Goal: Task Accomplishment & Management: Manage account settings

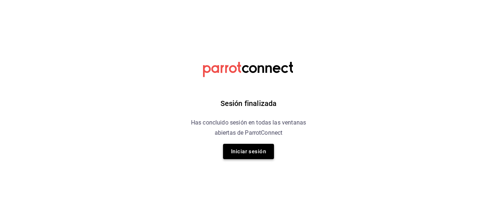
click at [266, 146] on button "Iniciar sesión" at bounding box center [248, 151] width 51 height 15
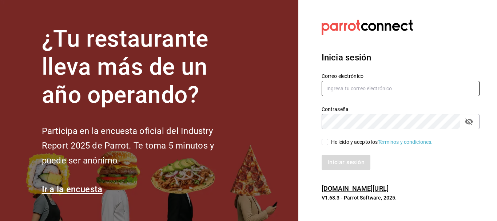
click at [373, 84] on input "text" at bounding box center [401, 88] width 158 height 15
type input "P"
type input "[EMAIL_ADDRESS][DOMAIN_NAME]"
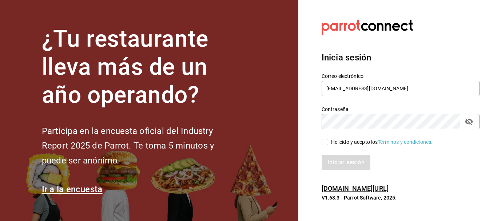
click at [323, 143] on input "He leído y acepto los Términos y condiciones." at bounding box center [325, 142] width 7 height 7
checkbox input "true"
click at [341, 163] on button "Iniciar sesión" at bounding box center [346, 162] width 49 height 15
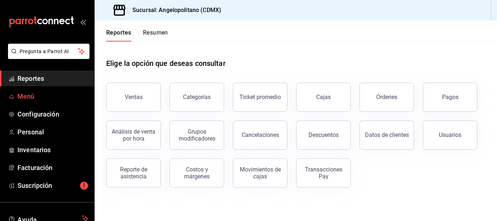
click at [34, 96] on span "Menú" at bounding box center [52, 96] width 71 height 10
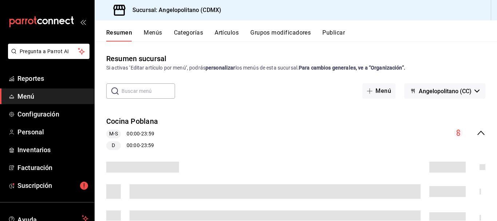
click at [228, 33] on button "Artículos" at bounding box center [227, 35] width 24 height 12
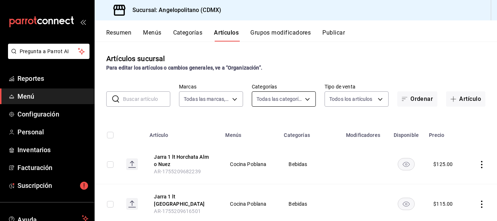
type input "e7b7265c-889c-41a5-bb0c-0e62bdb51750"
type input "9b3e670b-d35b-48cd-b152-01b4f6a647ae,c6b0c6e5-02ee-4925-a388-ae9d1ad7c6e4,170c0…"
click at [308, 98] on body "Pregunta a Parrot AI Reportes Menú Configuración Personal Inventarios Facturaci…" at bounding box center [248, 110] width 497 height 221
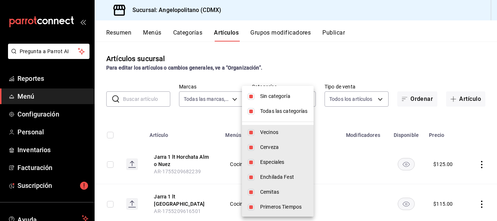
click at [251, 98] on input "checkbox" at bounding box center [251, 96] width 7 height 7
checkbox input "false"
click at [252, 111] on input "checkbox" at bounding box center [251, 111] width 7 height 7
checkbox input "false"
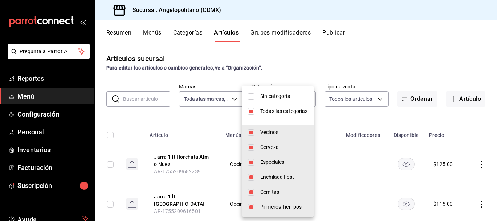
checkbox input "false"
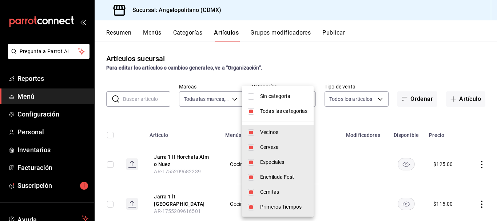
checkbox input "false"
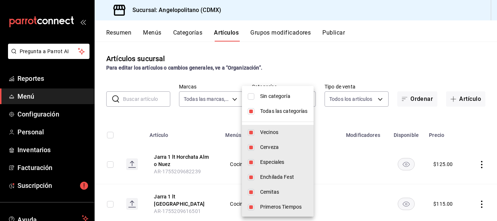
checkbox input "false"
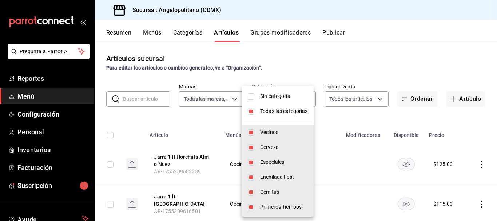
checkbox input "false"
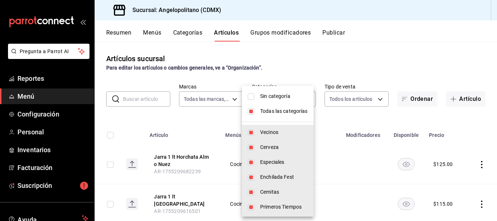
checkbox input "false"
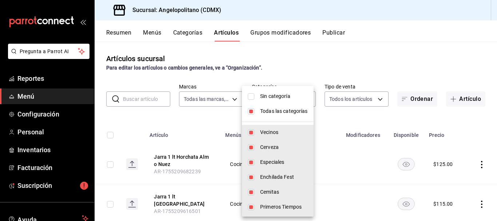
checkbox input "false"
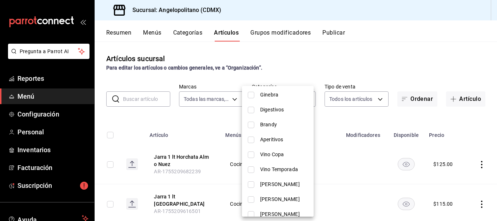
scroll to position [257, 0]
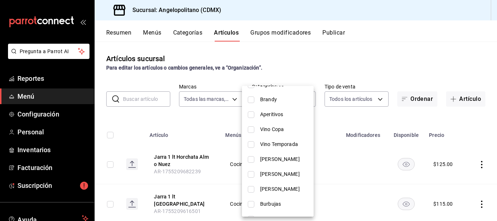
click at [251, 190] on input "checkbox" at bounding box center [251, 189] width 7 height 7
checkbox input "true"
type input "aa31c4b2-9925-4614-b466-953a4ec34413"
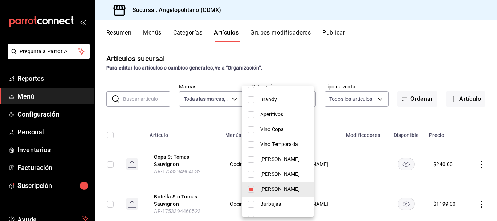
click at [355, 59] on div at bounding box center [248, 110] width 497 height 221
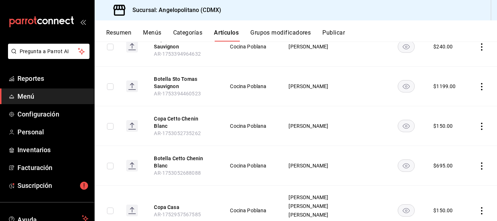
scroll to position [119, 0]
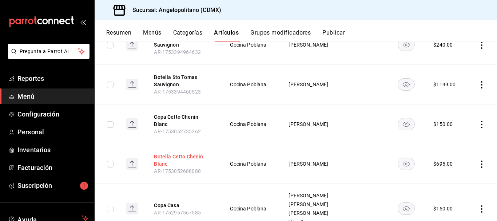
click at [174, 153] on button "Botella Cetto Chenin Blanc" at bounding box center [183, 160] width 58 height 15
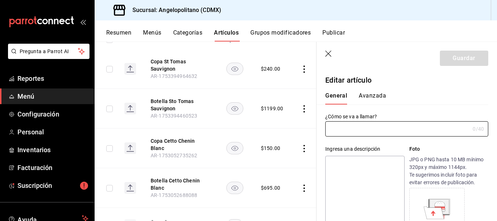
type input "Botella Cetto Chenin Blanc"
type input "AR-1753052688088"
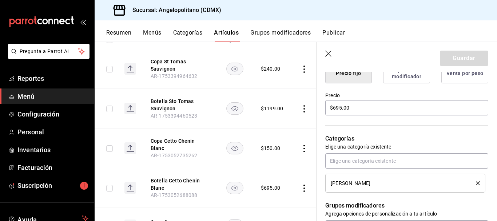
scroll to position [208, 0]
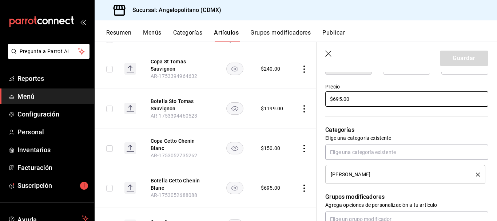
click at [338, 99] on input "$695.00" at bounding box center [406, 98] width 163 height 15
type input "$735.00"
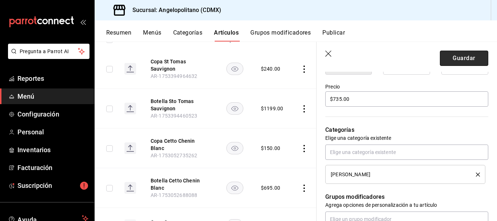
click at [465, 61] on button "Guardar" at bounding box center [464, 58] width 48 height 15
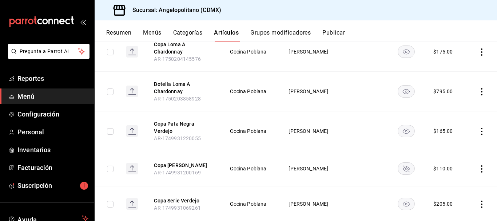
scroll to position [360, 0]
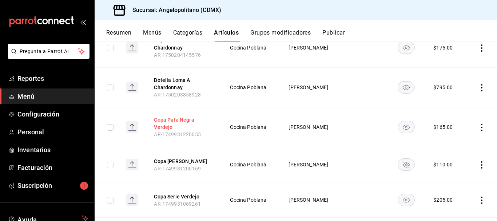
click at [170, 118] on button "Copa Pata Negra Verdejo" at bounding box center [183, 123] width 58 height 15
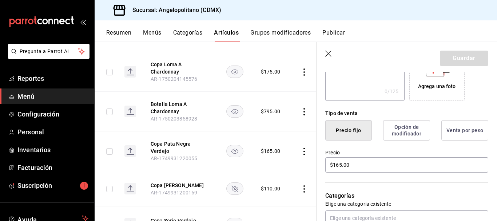
scroll to position [150, 0]
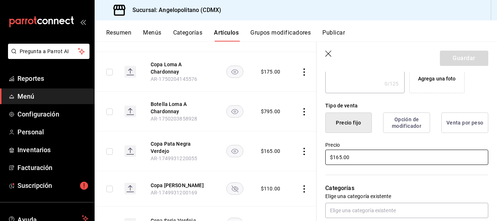
click at [341, 158] on input "$165.00" at bounding box center [406, 157] width 163 height 15
type input "$150.00"
click at [469, 60] on button "Guardar" at bounding box center [464, 58] width 48 height 15
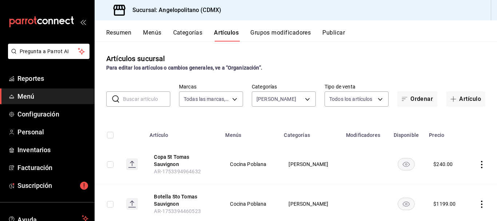
click at [154, 97] on input "text" at bounding box center [146, 99] width 47 height 15
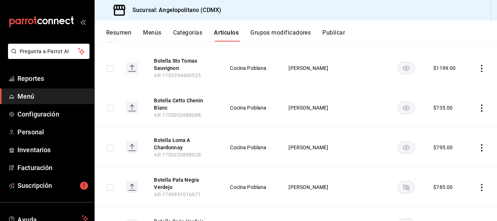
scroll to position [97, 0]
type input "botella"
click at [173, 179] on button "Botella Pata Negra Verdejo" at bounding box center [183, 182] width 58 height 15
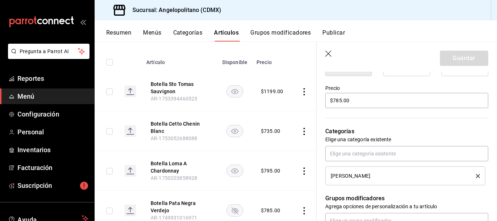
scroll to position [203, 0]
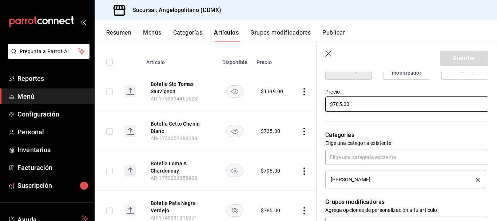
click at [338, 102] on input "$785.00" at bounding box center [406, 103] width 163 height 15
type input "$735.00"
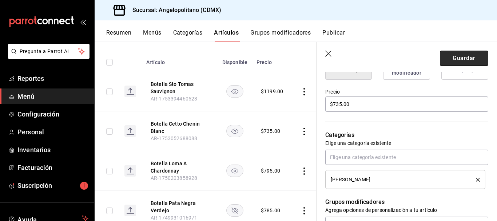
click at [459, 60] on button "Guardar" at bounding box center [464, 58] width 48 height 15
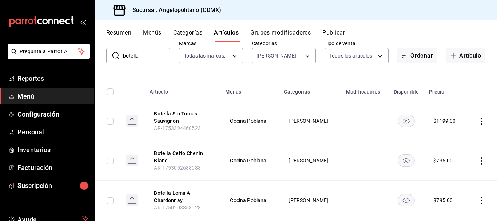
scroll to position [60, 0]
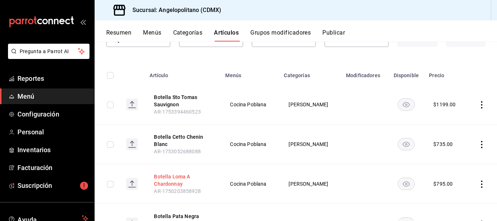
click at [178, 178] on button "Botella Loma A Chardonnay" at bounding box center [183, 180] width 58 height 15
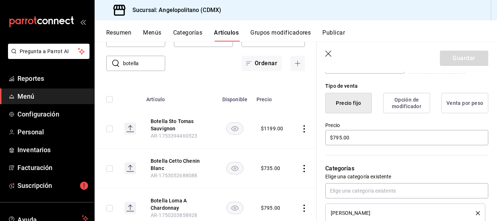
scroll to position [179, 0]
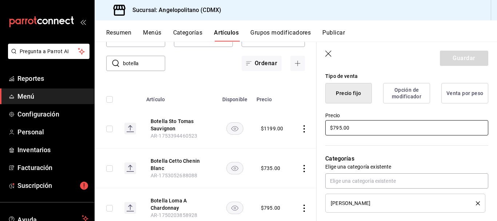
click at [339, 127] on input "$795.00" at bounding box center [406, 127] width 163 height 15
type input "$825.00"
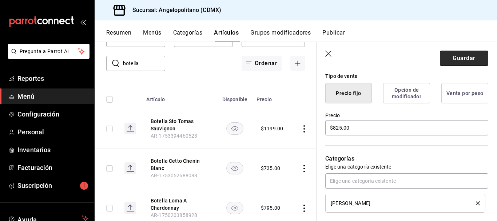
click at [461, 56] on button "Guardar" at bounding box center [464, 58] width 48 height 15
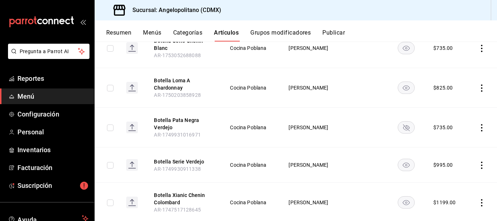
scroll to position [158, 0]
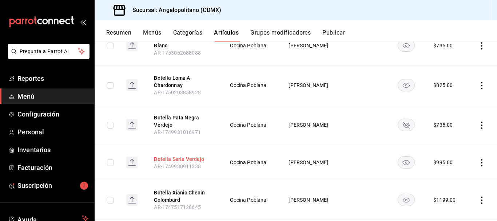
click at [194, 159] on button "Botella Serie Verdejo" at bounding box center [183, 158] width 58 height 7
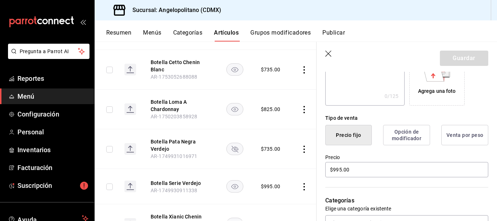
scroll to position [141, 0]
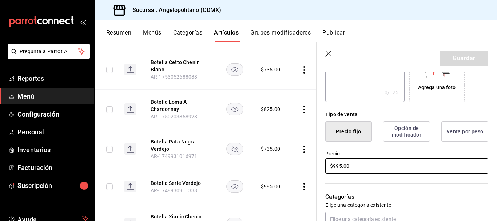
click at [338, 165] on input "$995.00" at bounding box center [406, 165] width 163 height 15
type input "$925.00"
click at [460, 58] on button "Guardar" at bounding box center [464, 58] width 48 height 15
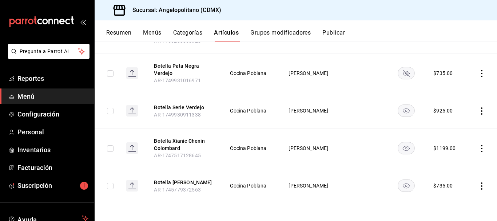
scroll to position [214, 0]
click at [166, 179] on button "Botella [PERSON_NAME]" at bounding box center [183, 182] width 58 height 7
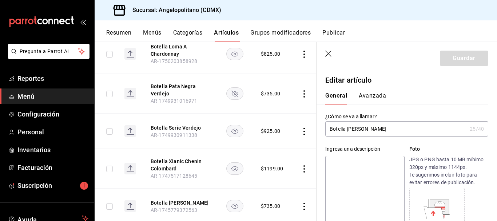
drag, startPoint x: 354, startPoint y: 130, endPoint x: 397, endPoint y: 30, distance: 109.4
click at [397, 30] on div "Resumen Menús Categorías Artículos Grupos modificadores Publicar" at bounding box center [301, 35] width 391 height 12
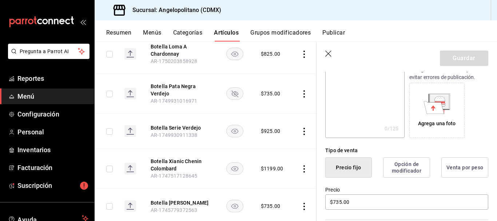
scroll to position [107, 0]
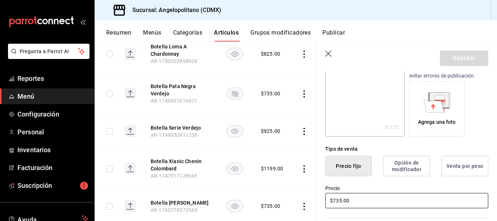
click at [337, 199] on input "$735.00" at bounding box center [406, 200] width 163 height 15
type input "$825.00"
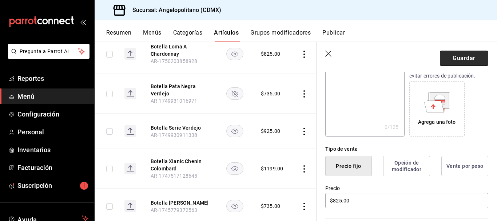
click at [469, 60] on button "Guardar" at bounding box center [464, 58] width 48 height 15
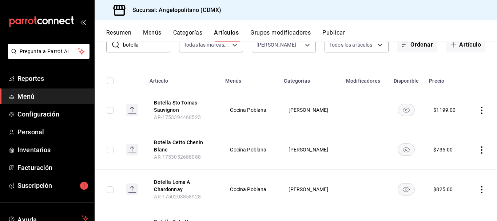
scroll to position [49, 0]
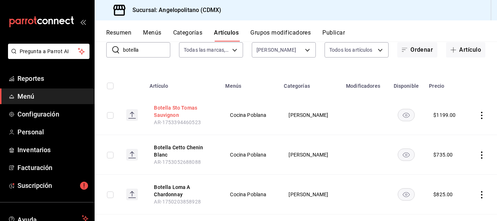
click at [178, 111] on button "Botella Sto Tomas Sauvignon" at bounding box center [183, 111] width 58 height 15
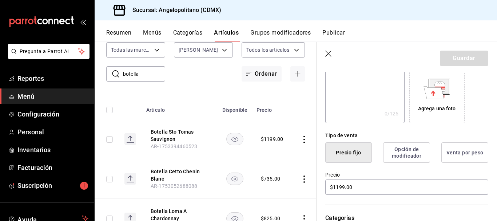
scroll to position [131, 0]
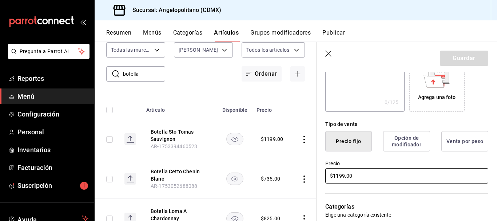
click at [343, 176] on input "$1199.00" at bounding box center [406, 175] width 163 height 15
type input "$1.00"
type input "$925.00"
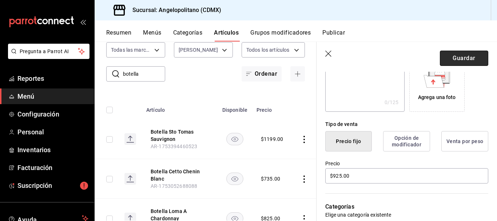
click at [460, 56] on button "Guardar" at bounding box center [464, 58] width 48 height 15
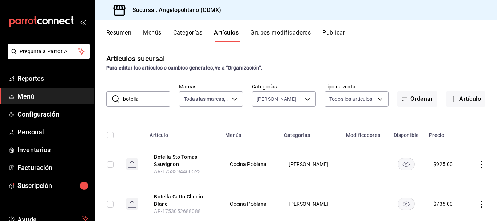
click at [140, 98] on input "botella" at bounding box center [146, 99] width 47 height 15
type input "b"
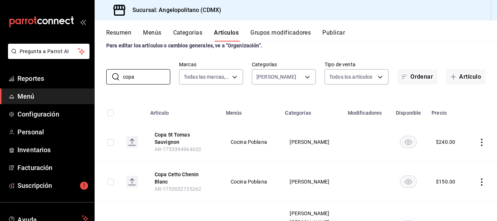
scroll to position [23, 0]
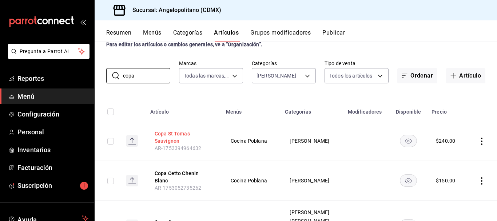
type input "copa"
click at [171, 138] on button "Copa St Tomas Sauvignon" at bounding box center [184, 137] width 58 height 15
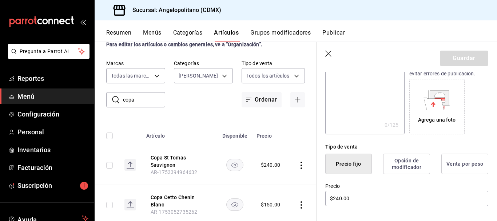
scroll to position [114, 0]
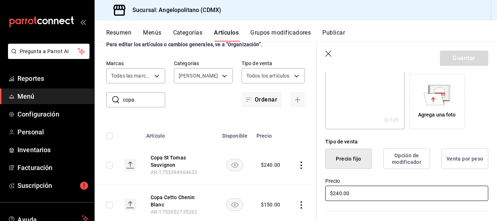
click at [338, 193] on input "$240.00" at bounding box center [406, 193] width 163 height 15
type input "$190.00"
click at [465, 57] on button "Guardar" at bounding box center [464, 58] width 48 height 15
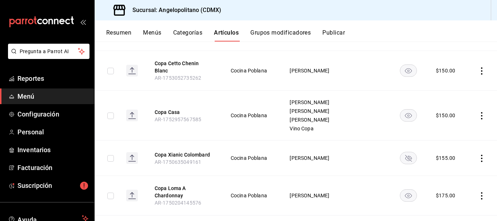
scroll to position [134, 0]
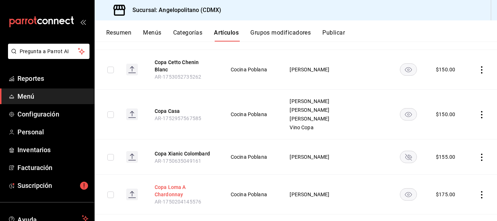
click at [175, 183] on button "Copa Loma A Chardonnay" at bounding box center [184, 190] width 58 height 15
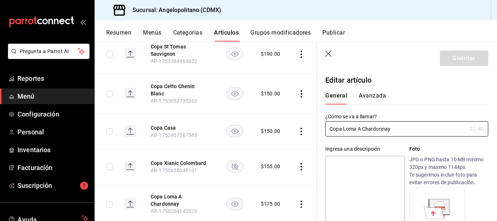
type input "$175.00"
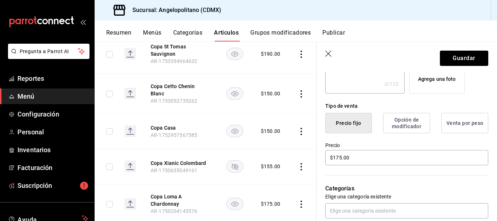
scroll to position [153, 0]
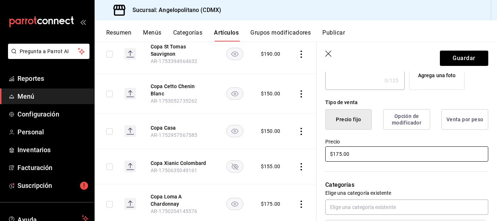
type input "Copa Loma A Chardonna"
click at [341, 153] on input "$175.00" at bounding box center [406, 153] width 163 height 15
type input "$170.00"
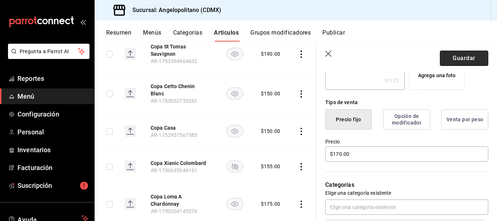
click at [474, 58] on button "Guardar" at bounding box center [464, 58] width 48 height 15
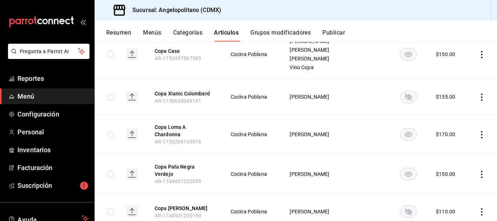
scroll to position [189, 0]
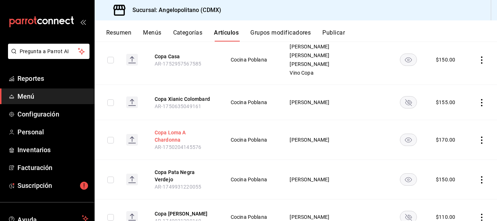
click at [201, 129] on button "Copa Loma A Chardonna" at bounding box center [184, 136] width 58 height 15
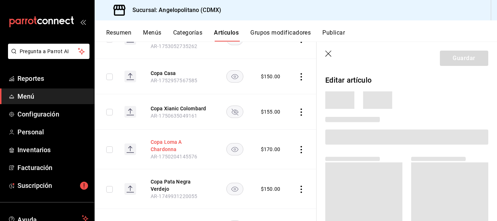
scroll to position [182, 0]
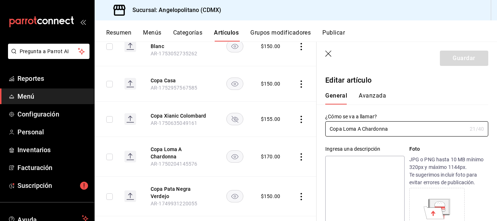
type input "$170.00"
type input "Copa Loma A Chardonnay"
click at [468, 57] on button "Guardar" at bounding box center [464, 58] width 48 height 15
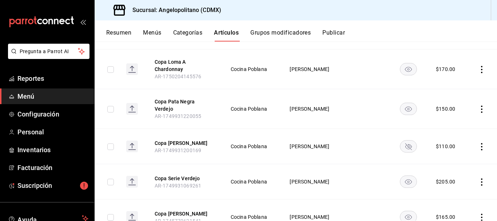
scroll to position [263, 0]
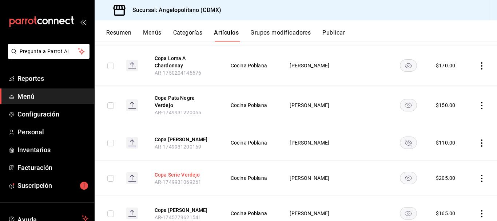
click at [184, 171] on button "Copa Serie Verdejo" at bounding box center [184, 174] width 58 height 7
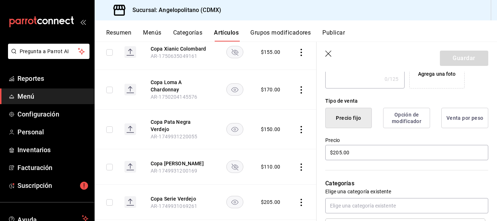
scroll to position [157, 0]
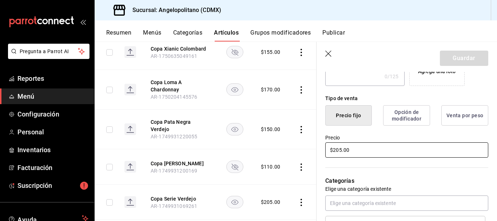
click at [341, 149] on input "$205.00" at bounding box center [406, 149] width 163 height 15
type input "$2.00"
type input "$190.00"
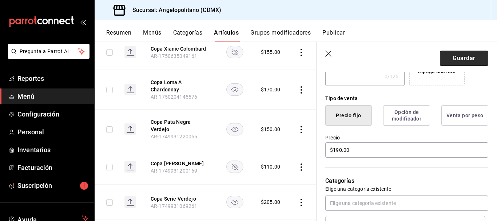
click at [465, 59] on button "Guardar" at bounding box center [464, 58] width 48 height 15
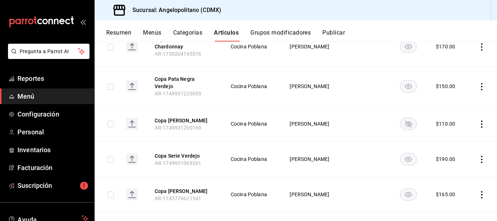
scroll to position [295, 0]
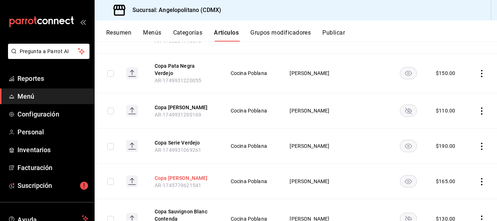
click at [194, 174] on button "Copa [PERSON_NAME]" at bounding box center [184, 177] width 58 height 7
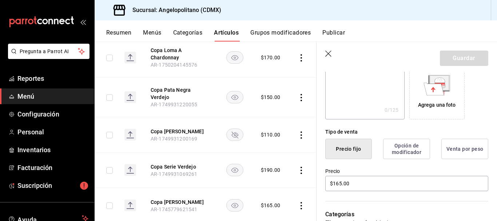
scroll to position [150, 0]
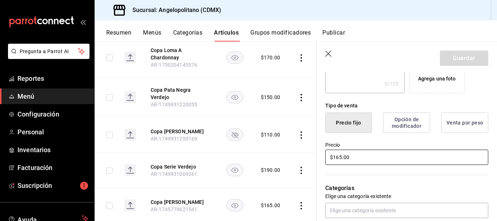
click at [341, 157] on input "$165.00" at bounding box center [406, 157] width 163 height 15
type input "$170.00"
click at [456, 62] on button "Guardar" at bounding box center [464, 58] width 48 height 15
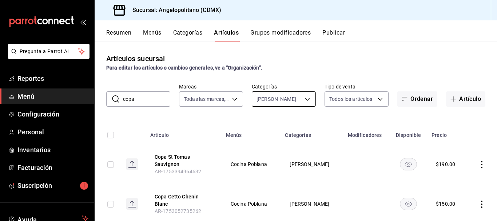
click at [305, 99] on body "Pregunta a Parrot AI Reportes Menú Configuración Personal Inventarios Facturaci…" at bounding box center [248, 110] width 497 height 221
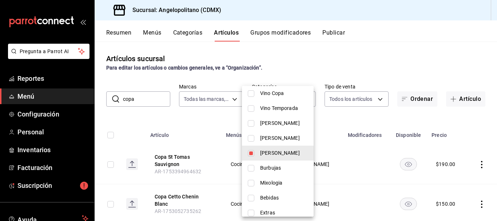
scroll to position [295, 0]
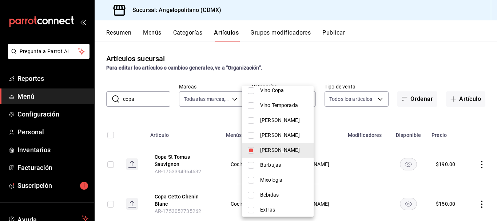
click at [254, 149] on input "checkbox" at bounding box center [251, 150] width 7 height 7
checkbox input "false"
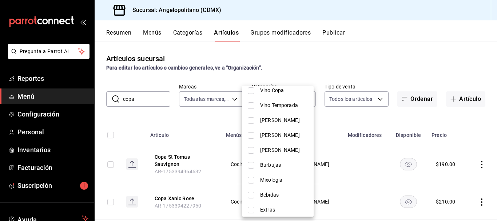
click at [254, 135] on input "checkbox" at bounding box center [251, 135] width 7 height 7
checkbox input "true"
type input "a52b90e9-b6dd-46e7-8017-951638b7b3ef"
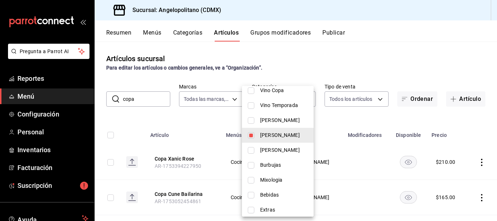
drag, startPoint x: 493, startPoint y: 94, endPoint x: 494, endPoint y: 105, distance: 11.3
click at [494, 105] on div at bounding box center [248, 110] width 497 height 221
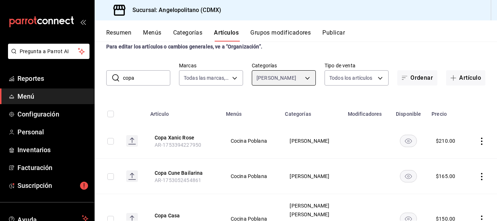
scroll to position [22, 0]
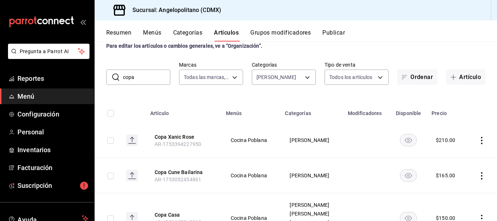
click at [400, 140] on rect "availability-product" at bounding box center [408, 140] width 17 height 12
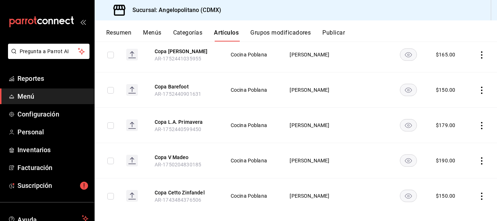
scroll to position [227, 0]
click at [186, 120] on button "Copa L.A. Primavera" at bounding box center [184, 122] width 58 height 7
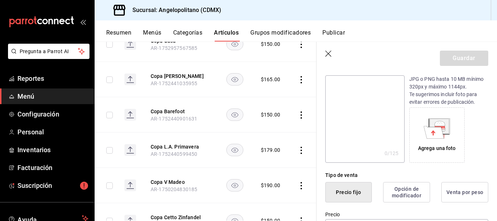
scroll to position [148, 0]
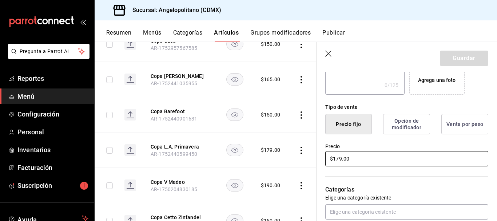
click at [338, 156] on input "$179.00" at bounding box center [406, 158] width 163 height 15
click at [338, 160] on input "$19.00" at bounding box center [406, 158] width 163 height 15
type input "$190.00"
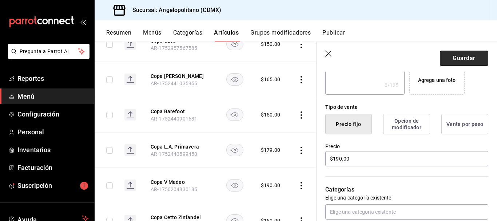
click at [452, 59] on button "Guardar" at bounding box center [464, 58] width 48 height 15
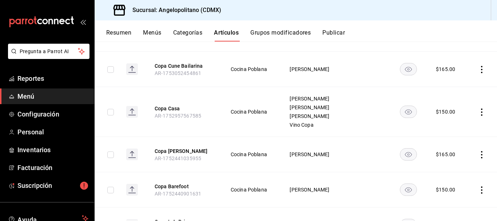
scroll to position [126, 0]
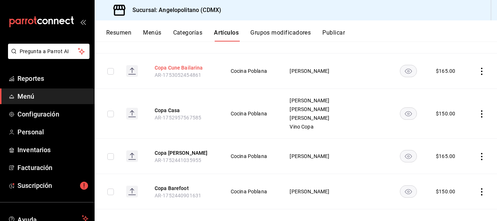
click at [184, 68] on button "Copa Cune Bailarina" at bounding box center [184, 67] width 58 height 7
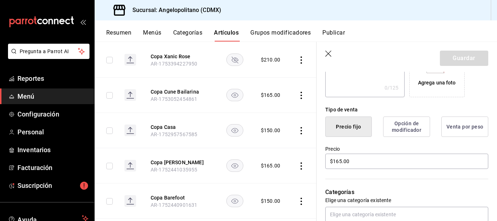
scroll to position [147, 0]
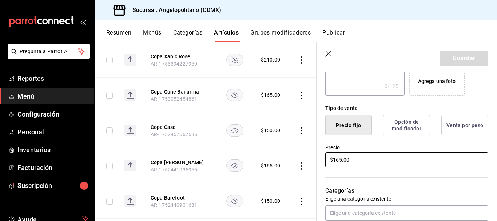
click at [341, 159] on input "$165.00" at bounding box center [406, 159] width 163 height 15
type input "$170.00"
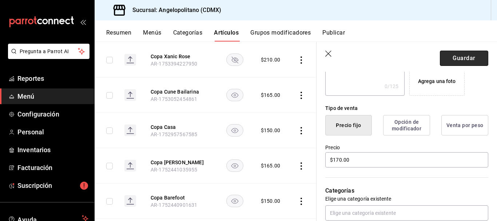
click at [464, 60] on button "Guardar" at bounding box center [464, 58] width 48 height 15
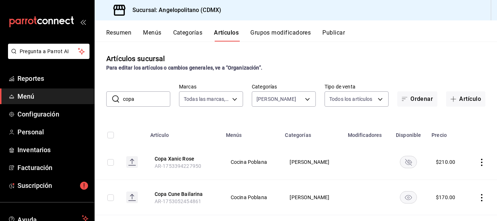
click at [140, 100] on input "copa" at bounding box center [146, 99] width 47 height 15
type input "c"
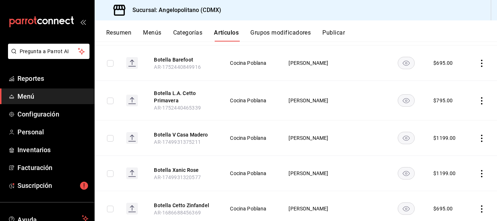
scroll to position [192, 0]
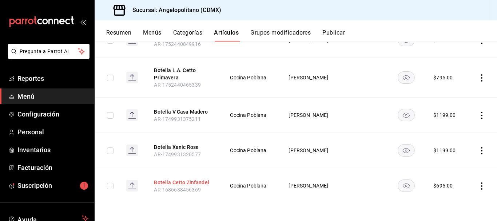
type input "botella"
click at [192, 179] on button "Botella Cetto Zinfandel" at bounding box center [183, 182] width 58 height 7
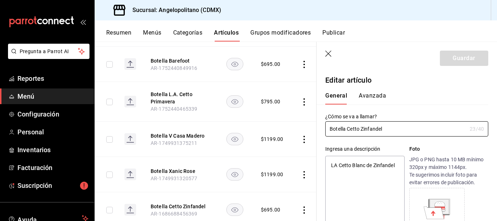
type textarea "x"
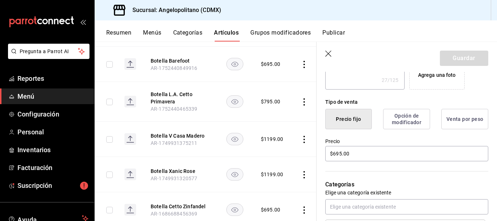
scroll to position [179, 0]
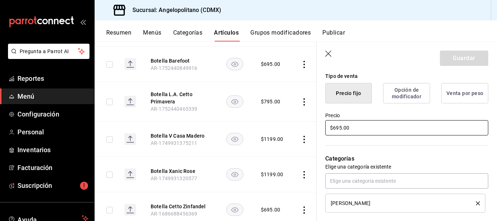
click at [339, 127] on input "$695.00" at bounding box center [406, 127] width 163 height 15
type input "$65.00"
type textarea "x"
type input "$75.00"
type textarea "x"
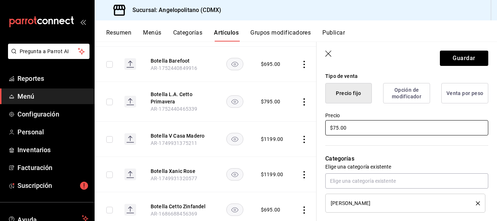
type input "$735.00"
type textarea "x"
type input "$735.00"
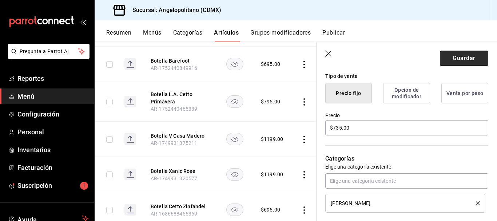
click at [470, 57] on button "Guardar" at bounding box center [464, 58] width 48 height 15
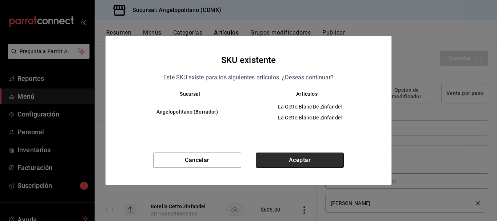
click at [330, 158] on button "Aceptar" at bounding box center [300, 159] width 88 height 15
type textarea "x"
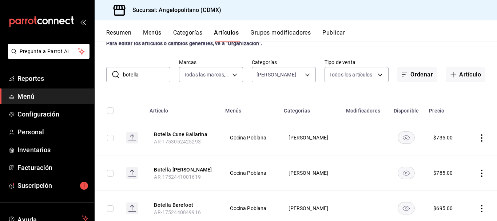
scroll to position [20, 0]
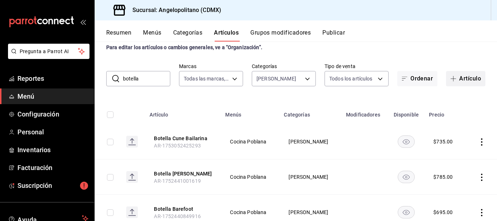
click at [461, 74] on button "Artículo" at bounding box center [465, 78] width 39 height 15
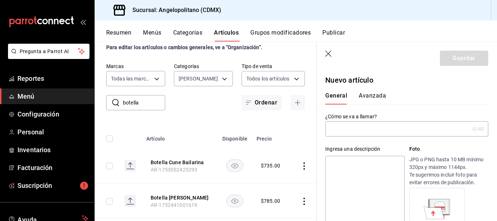
click at [378, 130] on input "text" at bounding box center [397, 129] width 144 height 15
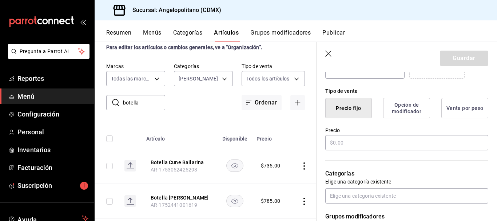
scroll to position [168, 0]
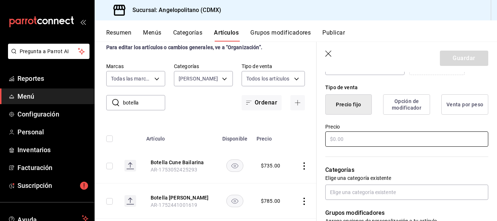
type input "Botella L.A Cetto Primavera"
click at [359, 139] on input "text" at bounding box center [406, 138] width 163 height 15
type input "$925.00"
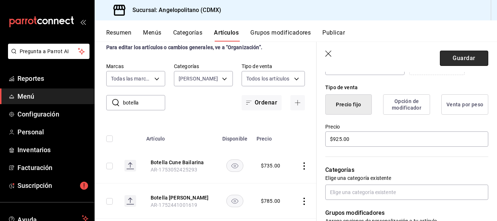
click at [453, 62] on button "Guardar" at bounding box center [464, 58] width 48 height 15
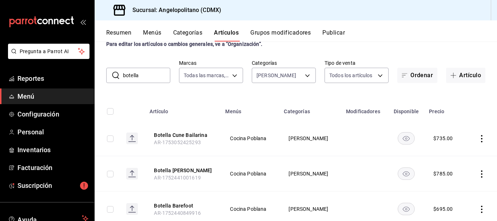
scroll to position [41, 0]
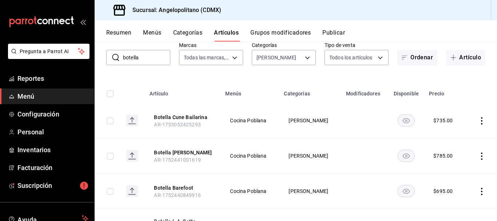
click at [402, 156] on rect "availability-product" at bounding box center [406, 156] width 17 height 12
click at [185, 115] on button "Botella Cune Bailarina" at bounding box center [183, 117] width 58 height 7
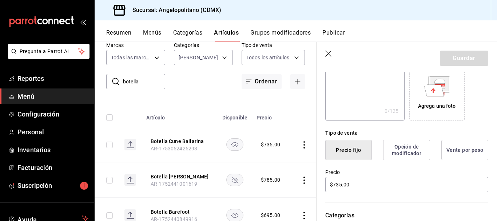
scroll to position [146, 0]
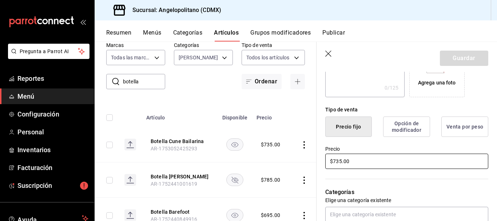
click at [338, 161] on input "$735.00" at bounding box center [406, 161] width 163 height 15
type input "$825.00"
click at [473, 54] on button "Guardar" at bounding box center [464, 58] width 48 height 15
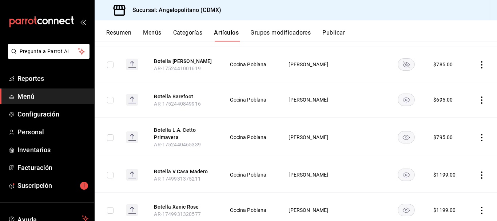
scroll to position [192, 0]
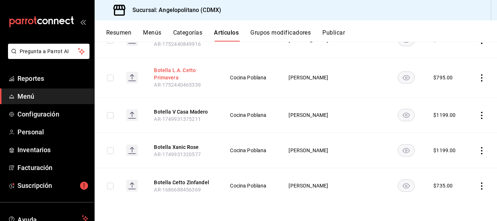
click at [191, 71] on button "Botella L.A. Cetto Primavera" at bounding box center [183, 74] width 58 height 15
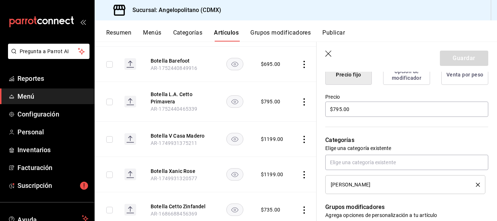
scroll to position [204, 0]
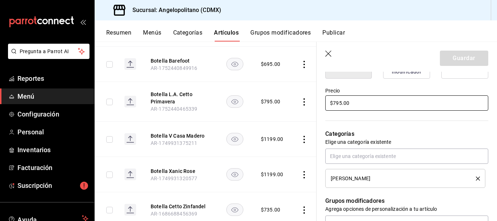
click at [335, 101] on input "$795.00" at bounding box center [406, 102] width 163 height 15
type input "$925.00"
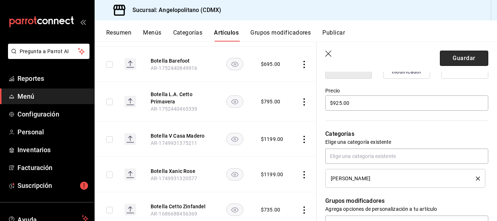
click at [462, 59] on button "Guardar" at bounding box center [464, 58] width 48 height 15
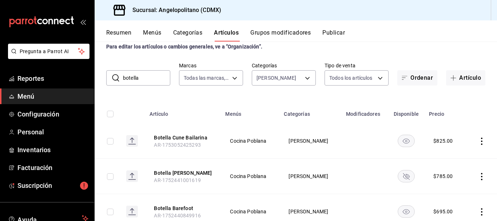
scroll to position [21, 0]
click at [421, 80] on button "Ordenar" at bounding box center [417, 77] width 40 height 15
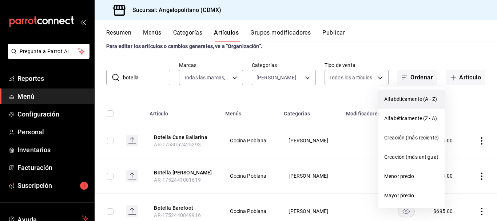
click at [401, 102] on span "Alfabéticamente (A - Z)" at bounding box center [411, 99] width 55 height 8
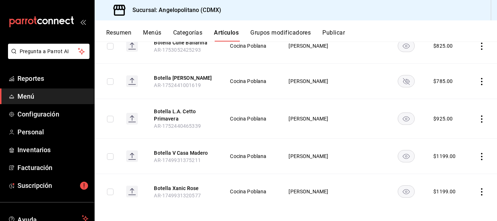
scroll to position [192, 0]
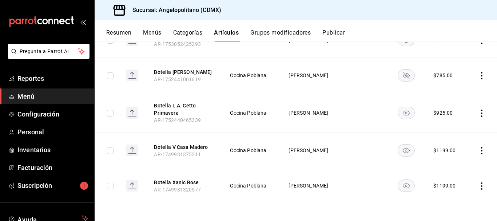
click at [491, 140] on td at bounding box center [482, 150] width 30 height 35
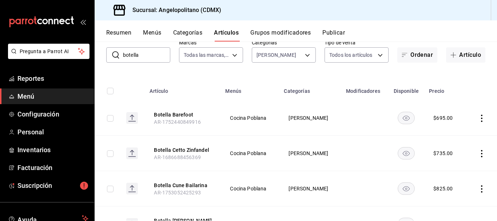
scroll to position [0, 0]
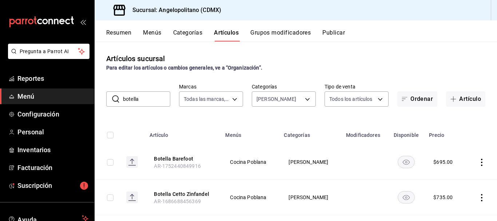
click at [142, 100] on input "botella" at bounding box center [146, 99] width 47 height 15
type input "b"
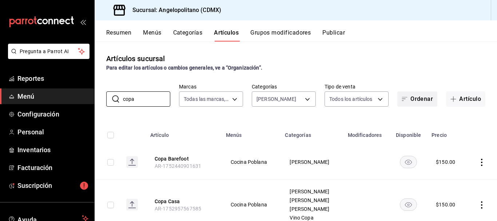
type input "copa"
click at [420, 100] on button "Ordenar" at bounding box center [417, 98] width 40 height 15
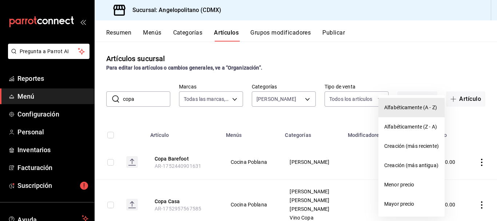
click at [422, 108] on span "Alfabéticamente (A - Z)" at bounding box center [411, 108] width 55 height 8
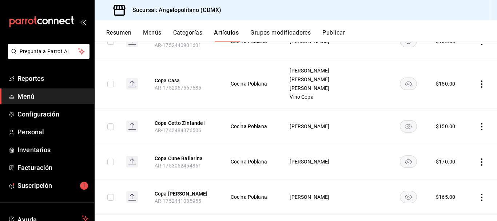
scroll to position [130, 0]
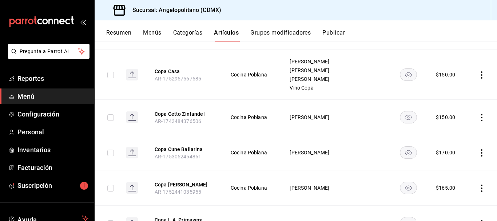
click at [403, 188] on rect "availability-product" at bounding box center [408, 188] width 17 height 12
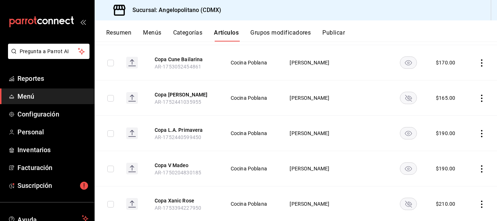
scroll to position [238, 0]
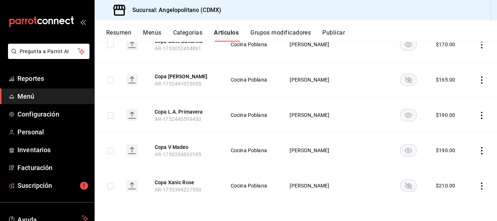
click at [401, 148] on rect "availability-product" at bounding box center [408, 150] width 17 height 12
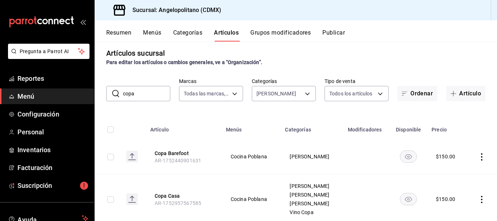
scroll to position [1, 0]
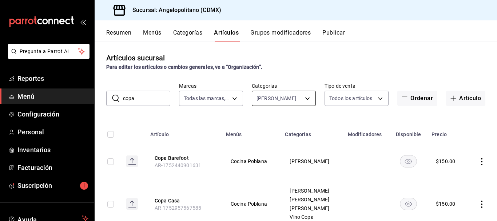
click at [303, 98] on body "Pregunta a Parrot AI Reportes Menú Configuración Personal Inventarios Facturaci…" at bounding box center [248, 110] width 497 height 221
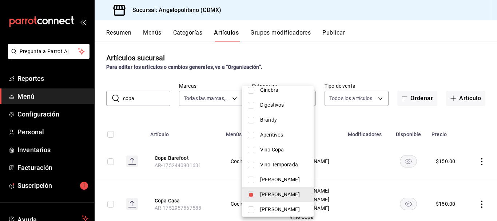
scroll to position [238, 0]
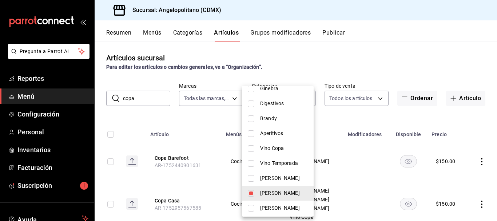
click at [275, 177] on span "[PERSON_NAME]" at bounding box center [284, 178] width 48 height 8
type input "a52b90e9-b6dd-46e7-8017-951638b7b3ef,c1748d21-3478-4bcf-9886-b8ff9990e376"
checkbox input "true"
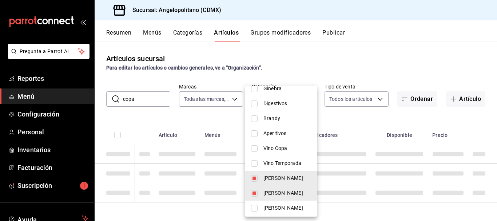
scroll to position [0, 0]
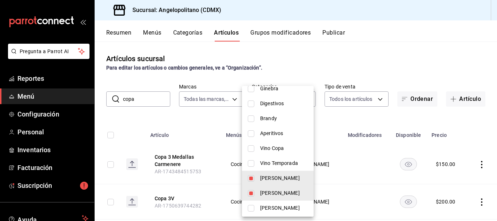
click at [251, 192] on input "checkbox" at bounding box center [251, 193] width 7 height 7
checkbox input "false"
type input "c1748d21-3478-4bcf-9886-b8ff9990e376"
click at [398, 83] on div at bounding box center [248, 110] width 497 height 221
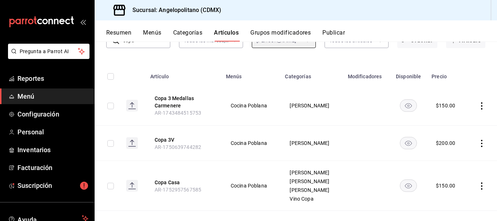
scroll to position [59, 0]
click at [402, 143] on rect "availability-product" at bounding box center [408, 142] width 17 height 12
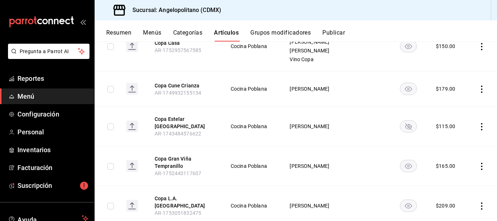
scroll to position [207, 0]
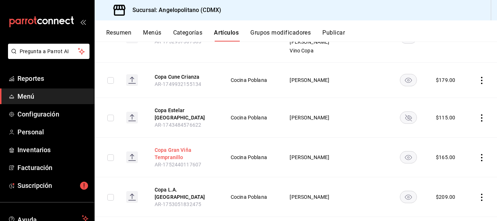
click at [168, 152] on button "Copa Gran Viña Tempranillo" at bounding box center [184, 153] width 58 height 15
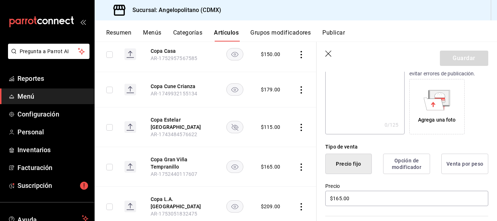
scroll to position [166, 0]
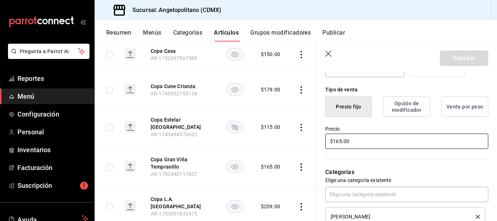
click at [341, 141] on input "$165.00" at bounding box center [406, 141] width 163 height 15
type input "$170.00"
click at [457, 65] on button "Guardar" at bounding box center [464, 58] width 48 height 15
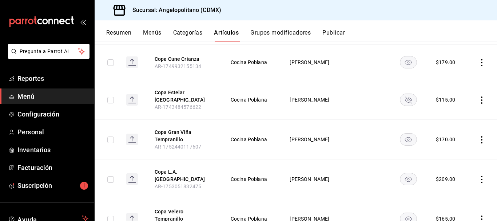
scroll to position [232, 0]
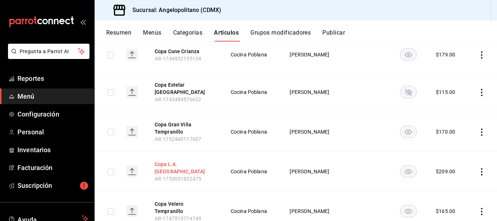
click at [182, 167] on button "Copa L.A. [GEOGRAPHIC_DATA]" at bounding box center [184, 167] width 58 height 15
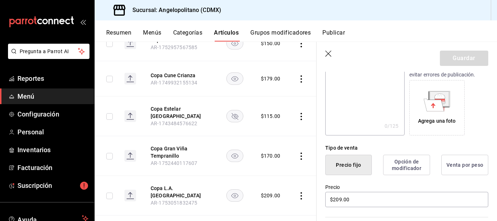
scroll to position [151, 0]
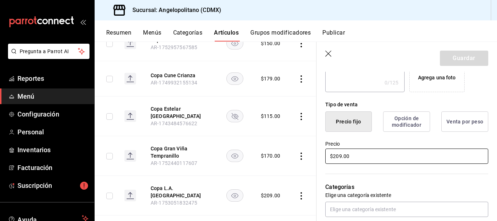
click at [341, 155] on input "$209.00" at bounding box center [406, 155] width 163 height 15
type input "$2.00"
type input "$190.00"
click at [475, 58] on button "Guardar" at bounding box center [464, 58] width 48 height 15
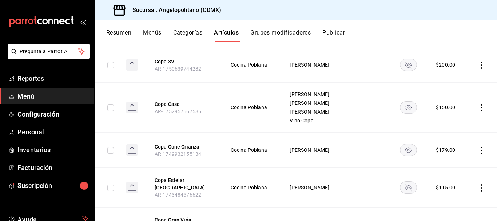
scroll to position [138, 0]
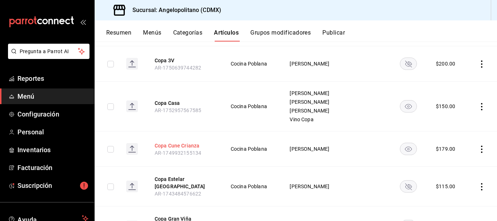
click at [191, 143] on button "Copa Cune Crianza" at bounding box center [184, 145] width 58 height 7
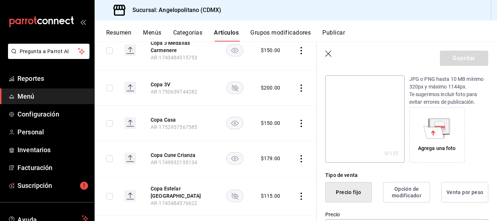
scroll to position [135, 0]
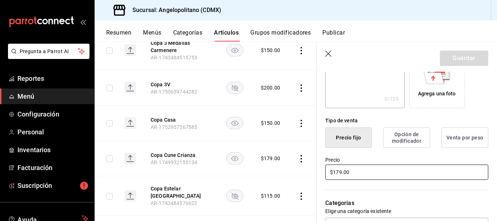
click at [341, 171] on input "$179.00" at bounding box center [406, 171] width 163 height 15
type input "$190.00"
click at [454, 59] on button "Guardar" at bounding box center [464, 58] width 48 height 15
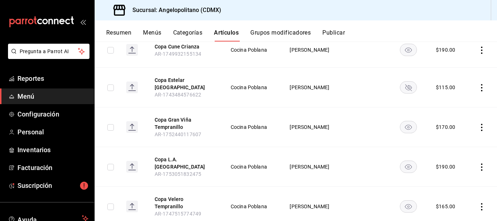
scroll to position [247, 0]
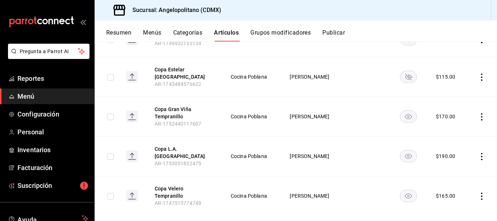
click at [400, 190] on rect "availability-product" at bounding box center [408, 196] width 17 height 12
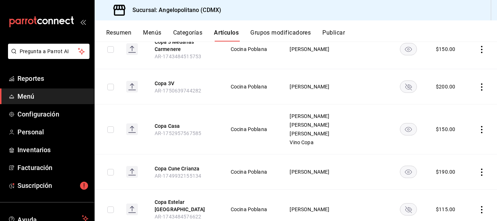
scroll to position [0, 0]
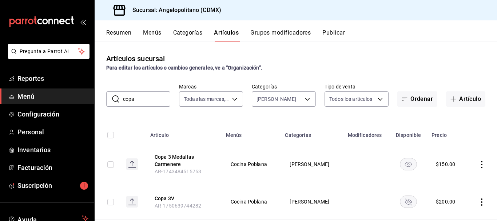
click at [138, 100] on input "copa" at bounding box center [146, 99] width 47 height 15
type input "c"
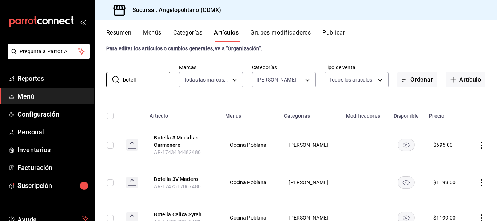
scroll to position [24, 0]
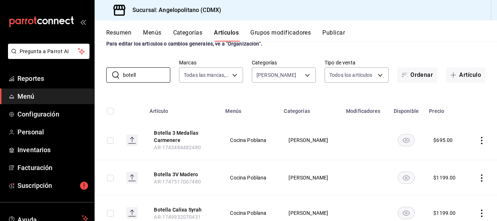
type input "botella"
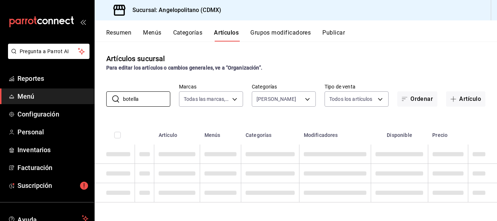
scroll to position [0, 0]
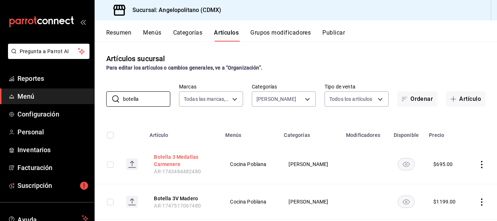
click at [182, 155] on button "Botella 3 Medallas Carmenere" at bounding box center [183, 160] width 58 height 15
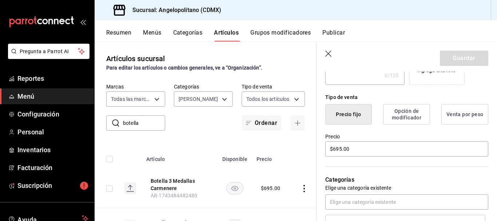
scroll to position [173, 0]
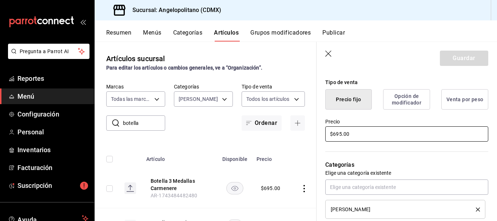
click at [337, 134] on input "$695.00" at bounding box center [406, 133] width 163 height 15
type input "$735.00"
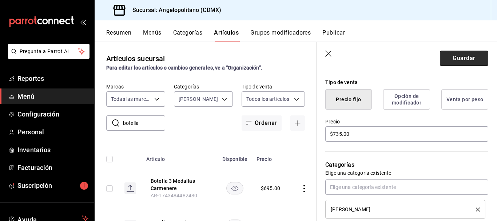
click at [472, 58] on button "Guardar" at bounding box center [464, 58] width 48 height 15
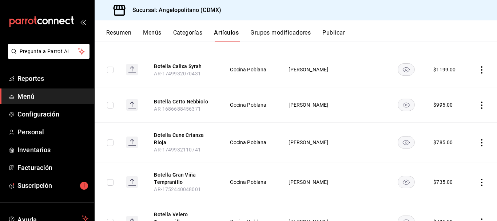
scroll to position [170, 0]
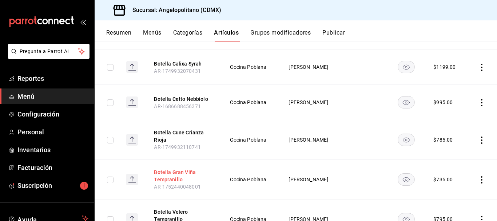
click at [187, 171] on button "Botella Gran Viña Tempranillo" at bounding box center [183, 175] width 58 height 15
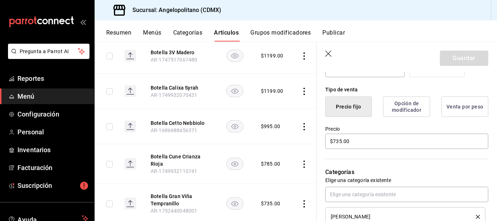
scroll to position [173, 0]
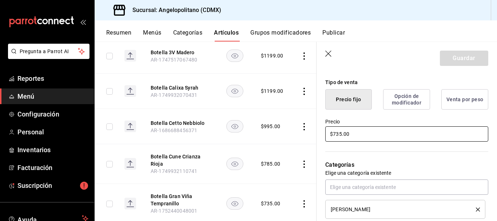
click at [338, 134] on input "$735.00" at bounding box center [406, 133] width 163 height 15
type input "$825.00"
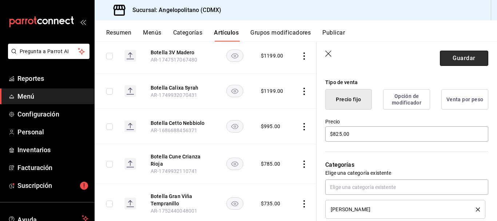
click at [470, 57] on button "Guardar" at bounding box center [464, 58] width 48 height 15
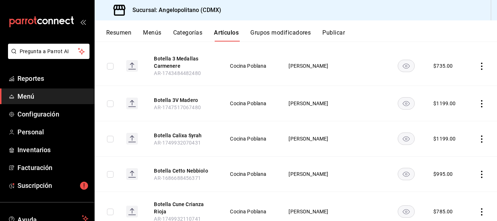
scroll to position [100, 0]
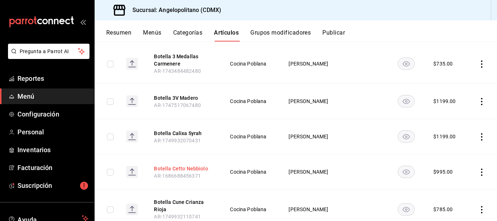
click at [191, 165] on button "Botella Cetto Nebbiolo" at bounding box center [183, 168] width 58 height 7
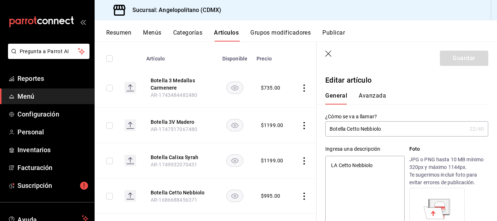
type textarea "x"
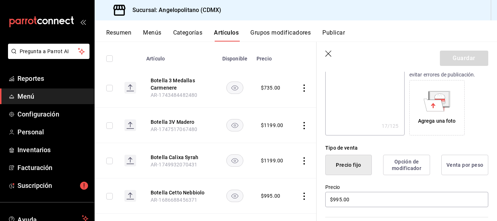
scroll to position [134, 0]
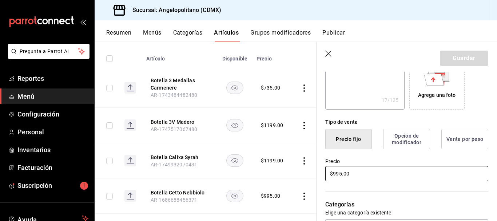
click at [338, 172] on input "$995.00" at bounding box center [406, 173] width 163 height 15
type input "$95.00"
type textarea "x"
type input "$925.00"
type textarea "x"
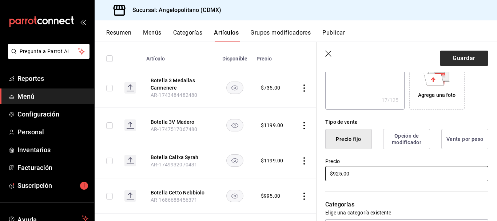
type input "$925.00"
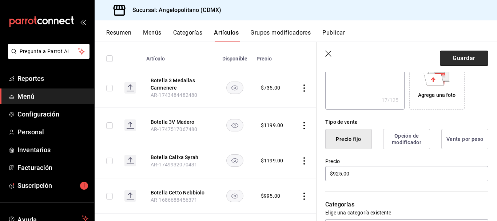
click at [458, 63] on button "Guardar" at bounding box center [464, 58] width 48 height 15
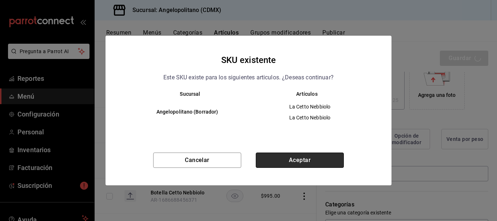
click at [313, 158] on button "Aceptar" at bounding box center [300, 159] width 88 height 15
type textarea "x"
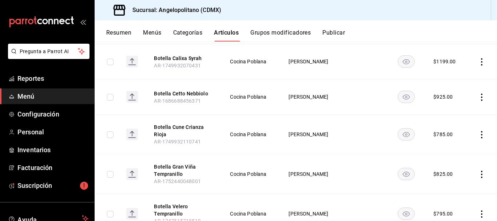
scroll to position [178, 0]
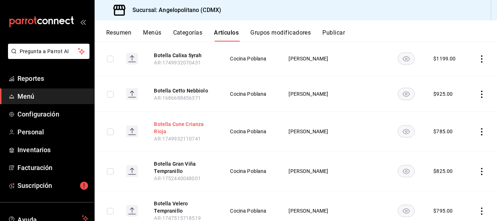
click at [188, 122] on button "Botella Cune Crianza Rioja" at bounding box center [183, 127] width 58 height 15
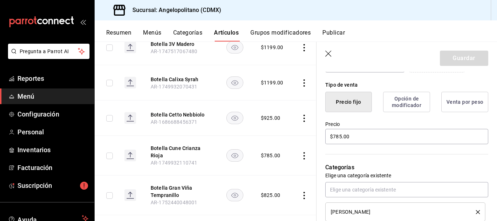
scroll to position [175, 0]
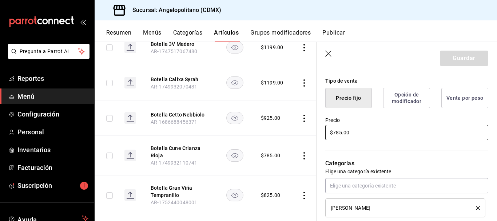
click at [339, 131] on input "$785.00" at bounding box center [406, 132] width 163 height 15
type input "$925.00"
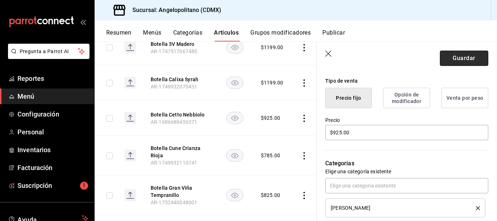
click at [464, 59] on button "Guardar" at bounding box center [464, 58] width 48 height 15
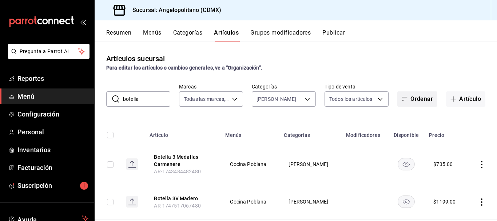
click at [407, 96] on button "Ordenar" at bounding box center [417, 98] width 40 height 15
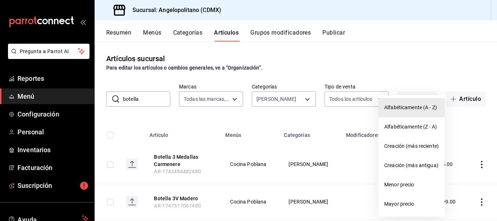
click at [409, 104] on span "Alfabéticamente (A - Z)" at bounding box center [411, 108] width 55 height 8
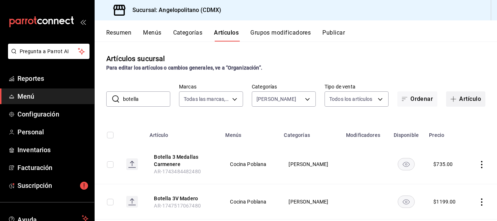
click at [460, 99] on button "Artículo" at bounding box center [465, 98] width 39 height 15
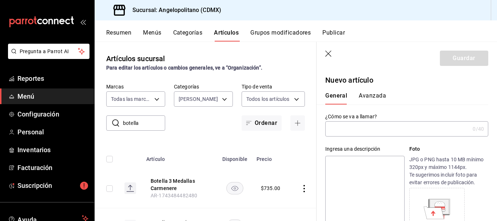
click at [389, 131] on input "text" at bounding box center [397, 129] width 144 height 15
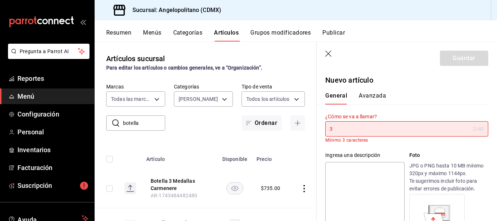
type input "3"
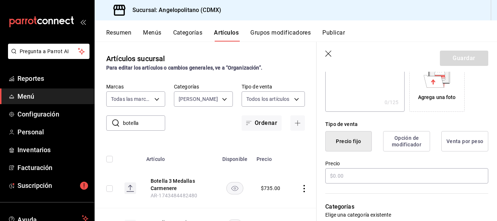
scroll to position [135, 0]
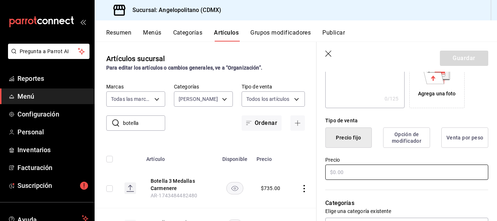
type input "Botella 3 Medallas Cabernet"
click at [356, 172] on input "text" at bounding box center [406, 171] width 163 height 15
type input "$735.00"
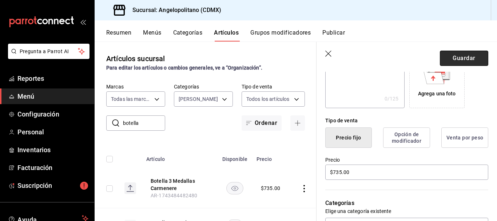
click at [461, 61] on button "Guardar" at bounding box center [464, 58] width 48 height 15
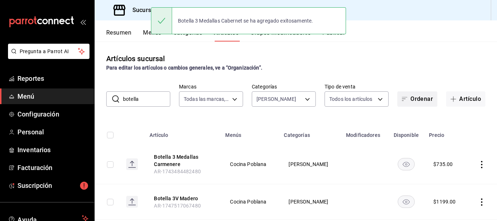
click at [420, 102] on button "Ordenar" at bounding box center [417, 98] width 40 height 15
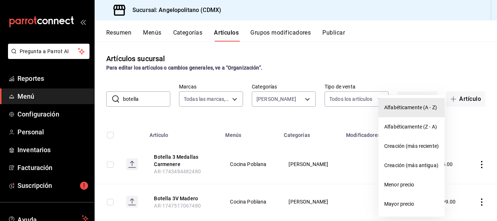
click at [420, 106] on span "Alfabéticamente (A - Z)" at bounding box center [411, 108] width 55 height 8
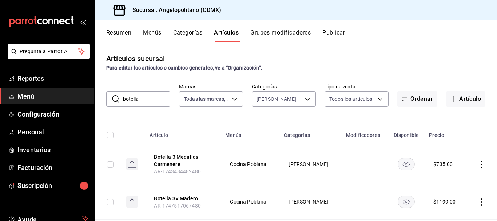
click at [139, 101] on input "botella" at bounding box center [146, 99] width 47 height 15
type input "b"
type input "Copa"
click at [469, 99] on button "Artículo" at bounding box center [465, 98] width 39 height 15
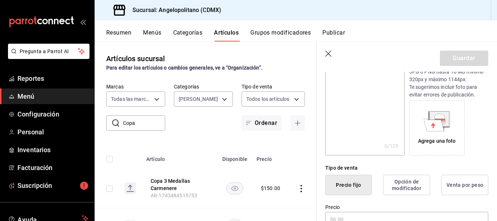
scroll to position [126, 0]
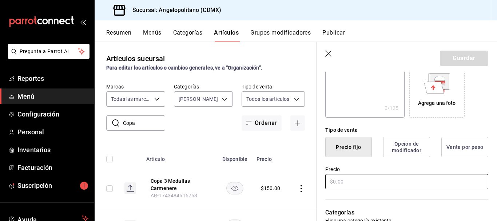
type input "Copa 3 Medallas Cabernet"
click at [352, 183] on input "text" at bounding box center [406, 181] width 163 height 15
type input "$150.00"
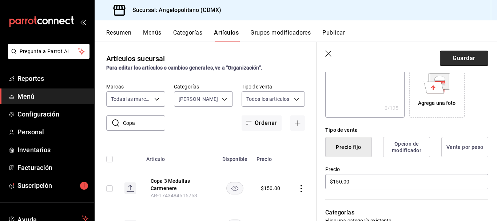
click at [477, 60] on button "Guardar" at bounding box center [464, 58] width 48 height 15
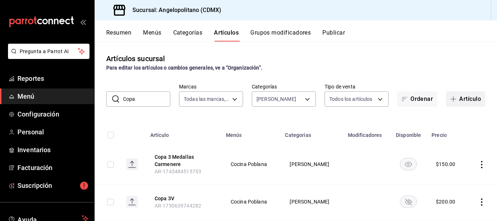
click at [459, 96] on button "Artículo" at bounding box center [465, 98] width 39 height 15
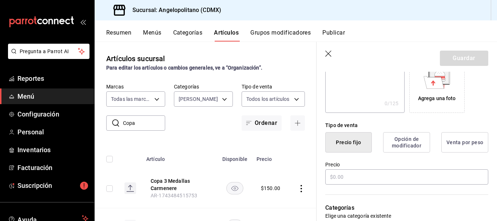
scroll to position [131, 0]
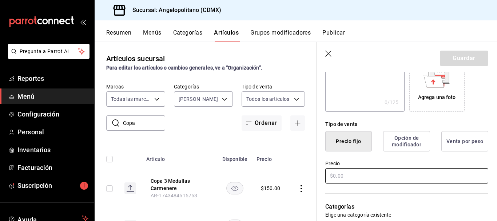
type input "Copa 3 Medallas Cabernet"
click at [354, 175] on input "text" at bounding box center [406, 175] width 163 height 15
type input "$150.00"
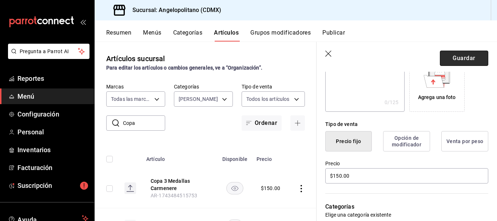
click at [472, 62] on button "Guardar" at bounding box center [464, 58] width 48 height 15
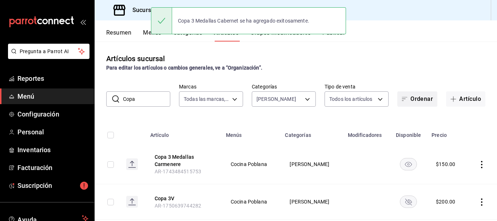
click at [418, 95] on button "Ordenar" at bounding box center [417, 98] width 40 height 15
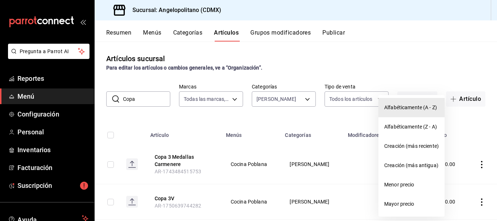
click at [416, 109] on span "Alfabéticamente (A - Z)" at bounding box center [411, 108] width 55 height 8
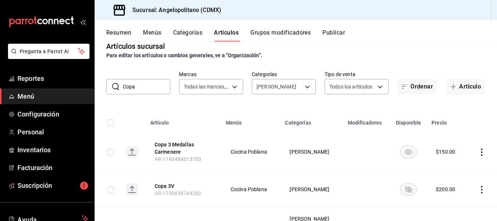
scroll to position [20, 0]
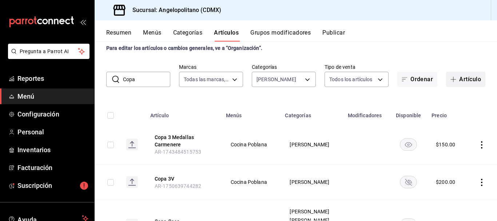
click at [459, 78] on button "Artículo" at bounding box center [465, 79] width 39 height 15
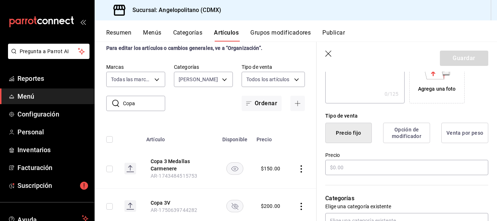
scroll to position [162, 0]
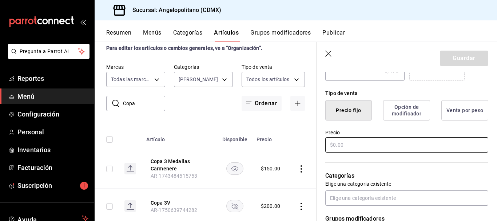
type input "Copa 3 Medallas Cabernet"
click at [379, 146] on input "text" at bounding box center [406, 144] width 163 height 15
type input "$150.00"
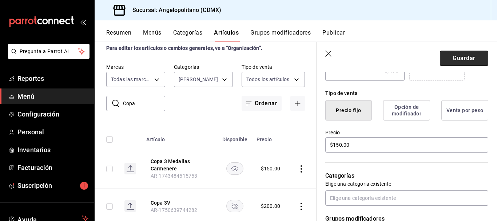
click at [453, 61] on button "Guardar" at bounding box center [464, 58] width 48 height 15
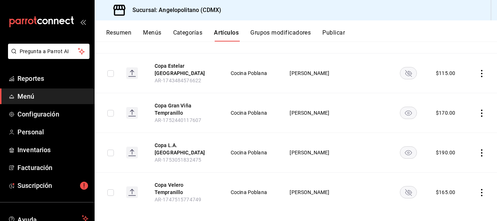
scroll to position [17, 0]
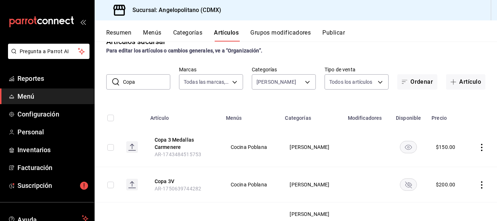
click at [145, 86] on input "Copa" at bounding box center [146, 82] width 47 height 15
type input "C"
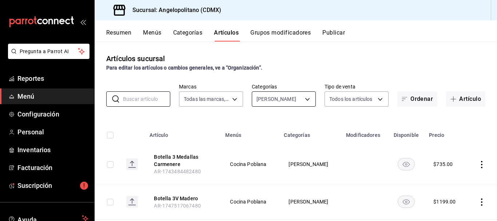
click at [305, 99] on body "Pregunta a Parrot AI Reportes Menú Configuración Personal Inventarios Facturaci…" at bounding box center [248, 110] width 497 height 221
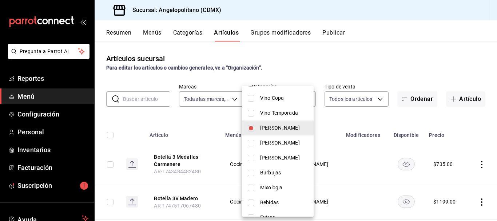
scroll to position [266, 0]
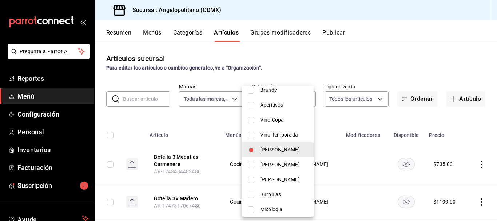
click at [249, 147] on input "checkbox" at bounding box center [251, 150] width 7 height 7
checkbox input "false"
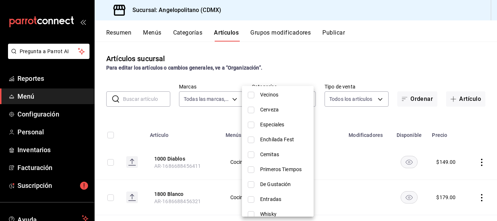
scroll to position [0, 0]
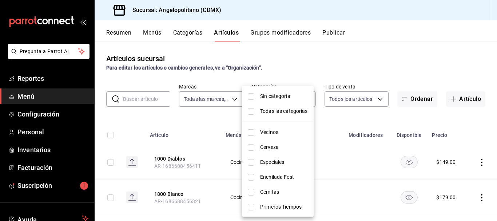
click at [250, 98] on input "checkbox" at bounding box center [251, 96] width 7 height 7
checkbox input "true"
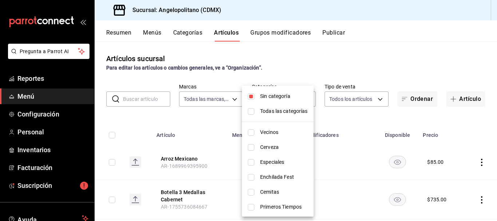
drag, startPoint x: 495, startPoint y: 58, endPoint x: 496, endPoint y: 80, distance: 21.9
click at [496, 80] on div at bounding box center [248, 110] width 497 height 221
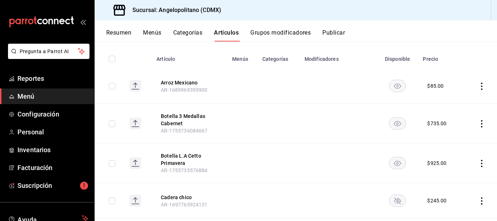
scroll to position [82, 0]
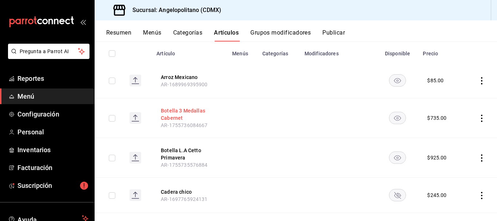
click at [172, 116] on button "Botella 3 Medallas Cabernet" at bounding box center [190, 114] width 58 height 15
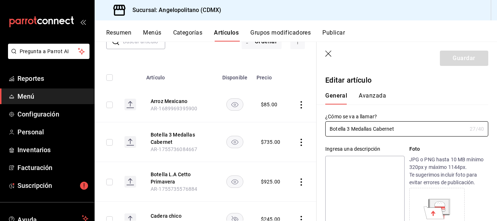
type input "$735.00"
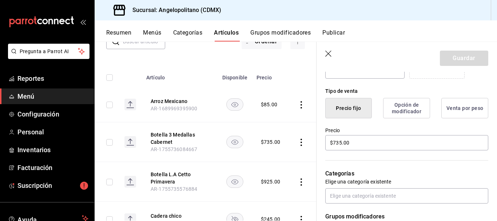
scroll to position [167, 0]
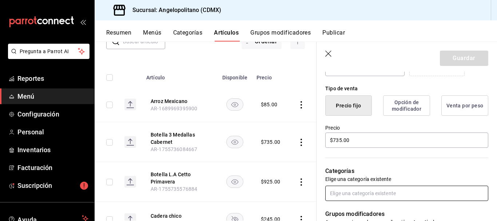
click at [406, 189] on input "text" at bounding box center [406, 193] width 163 height 15
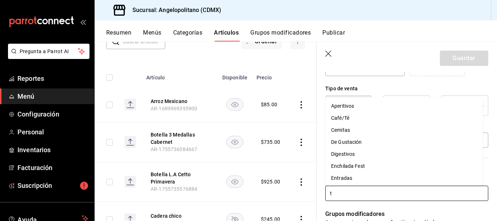
type input "ti"
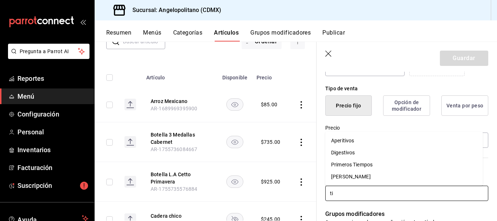
click at [351, 176] on li "[PERSON_NAME]" at bounding box center [404, 177] width 158 height 12
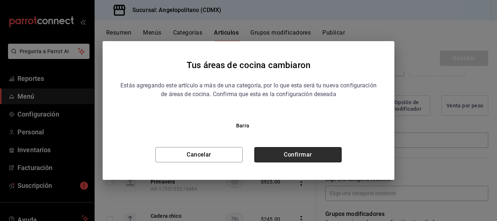
click at [329, 157] on button "Confirmar" at bounding box center [297, 154] width 87 height 15
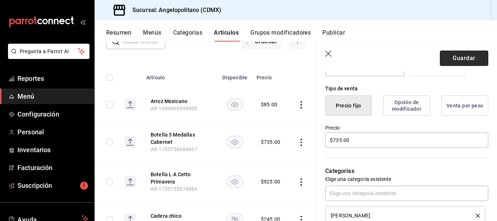
click at [473, 55] on button "Guardar" at bounding box center [464, 58] width 48 height 15
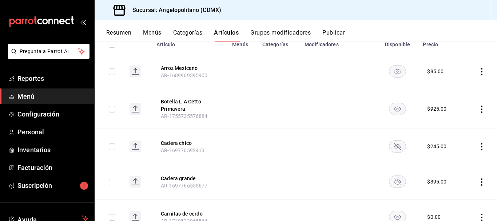
scroll to position [94, 0]
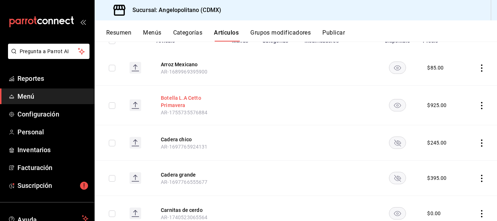
click at [175, 100] on button "Botella L.A Cetto Primavera" at bounding box center [190, 101] width 58 height 15
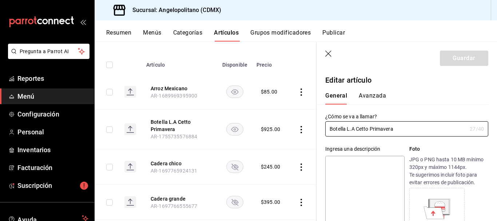
type input "$925.00"
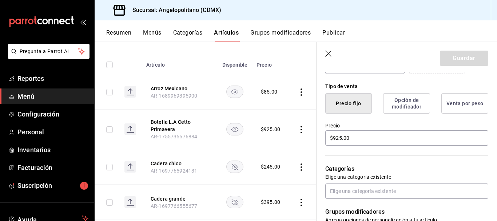
scroll to position [172, 0]
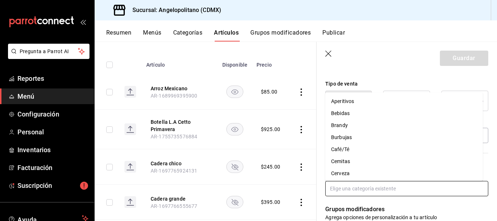
click at [382, 188] on input "text" at bounding box center [406, 188] width 163 height 15
type input "ro"
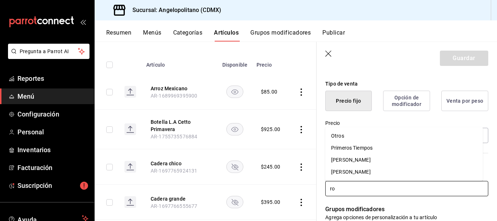
click at [363, 171] on li "[PERSON_NAME]" at bounding box center [404, 172] width 158 height 12
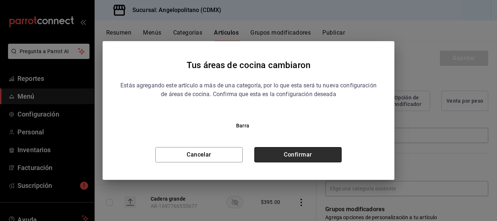
click at [340, 156] on button "Confirmar" at bounding box center [297, 154] width 87 height 15
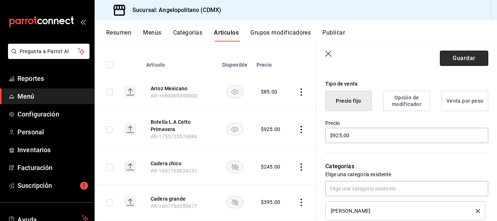
click at [474, 55] on button "Guardar" at bounding box center [464, 58] width 48 height 15
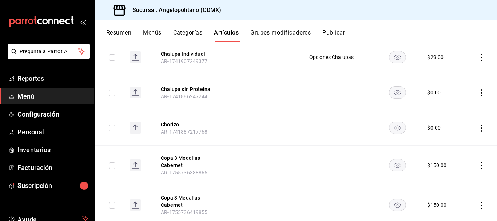
scroll to position [611, 0]
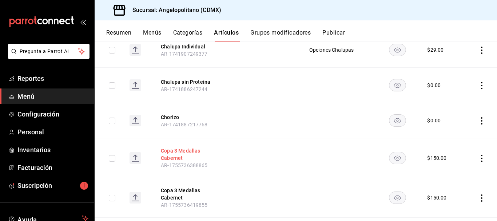
click at [182, 151] on button "Copa 3 Medallas Cabernet" at bounding box center [190, 154] width 58 height 15
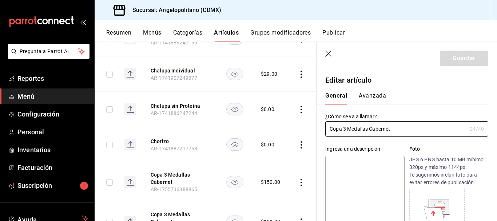
type input "$150.00"
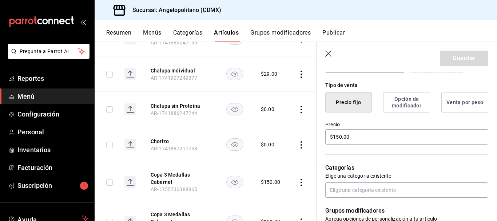
scroll to position [180, 0]
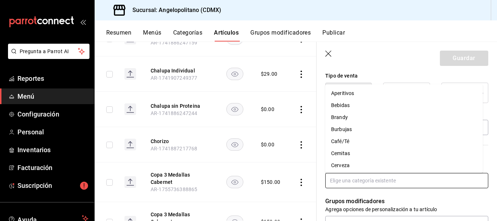
click at [358, 179] on input "text" at bounding box center [406, 180] width 163 height 15
type input "ti"
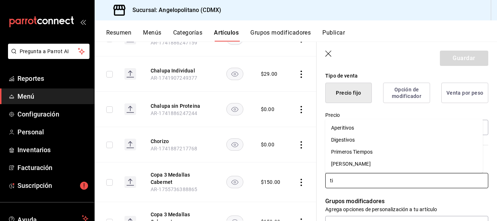
click at [348, 164] on li "[PERSON_NAME]" at bounding box center [404, 164] width 158 height 12
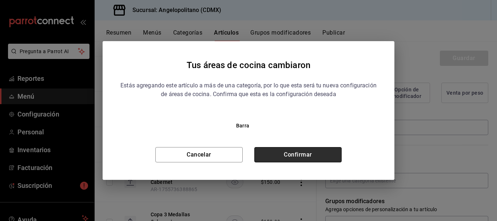
click at [312, 158] on button "Confirmar" at bounding box center [297, 154] width 87 height 15
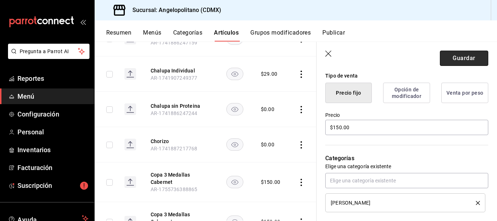
click at [470, 59] on button "Guardar" at bounding box center [464, 58] width 48 height 15
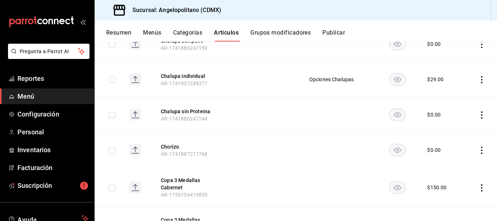
scroll to position [611, 0]
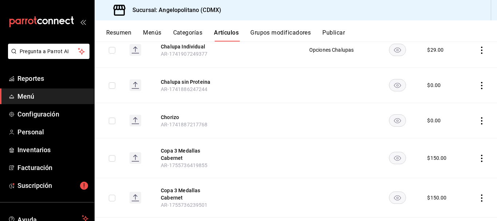
click at [478, 159] on icon "actions" at bounding box center [481, 158] width 7 height 7
click at [449, 205] on span "Eliminar" at bounding box center [454, 202] width 19 height 8
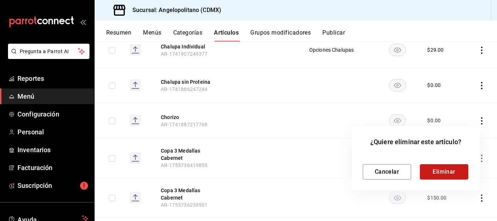
click at [449, 177] on button "Eliminar" at bounding box center [444, 171] width 48 height 15
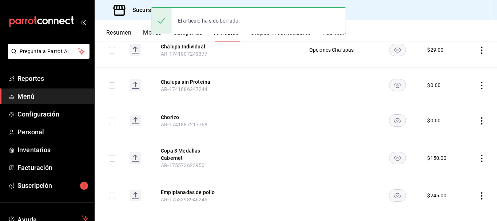
click at [478, 158] on icon "actions" at bounding box center [481, 158] width 7 height 7
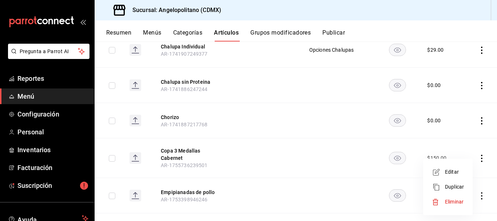
click at [453, 200] on span "Eliminar" at bounding box center [454, 202] width 19 height 6
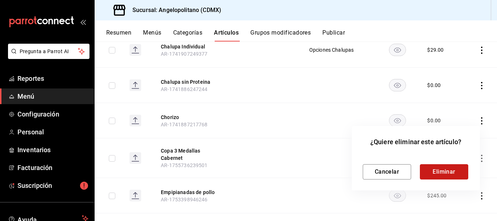
click at [449, 174] on button "Eliminar" at bounding box center [444, 171] width 48 height 15
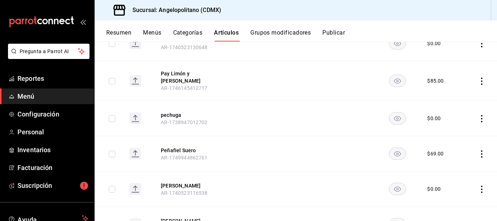
scroll to position [1730, 0]
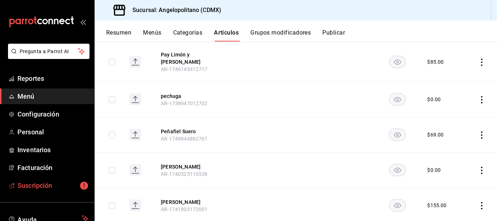
click at [48, 182] on span "Suscripción" at bounding box center [52, 185] width 71 height 10
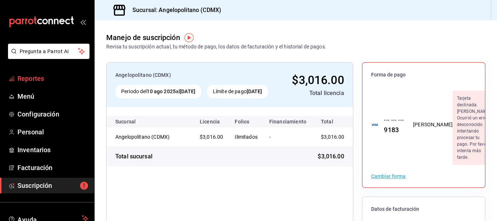
click at [37, 77] on span "Reportes" at bounding box center [52, 78] width 71 height 10
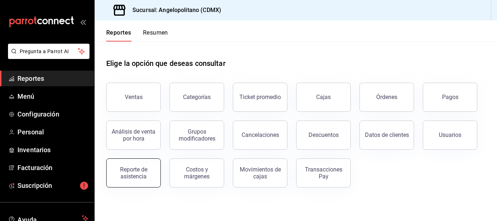
click at [139, 170] on div "Reporte de asistencia" at bounding box center [133, 173] width 45 height 14
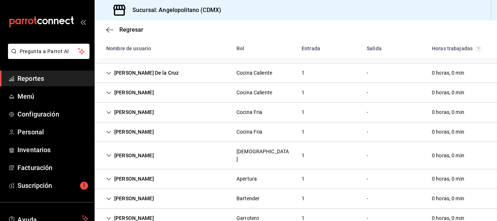
scroll to position [103, 0]
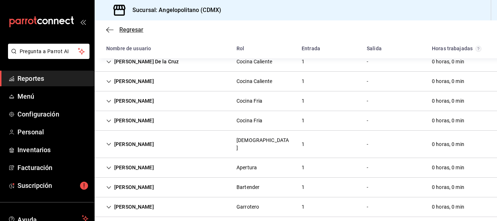
drag, startPoint x: 105, startPoint y: 31, endPoint x: 116, endPoint y: 30, distance: 11.3
click at [105, 31] on div "Regresar" at bounding box center [296, 29] width 402 height 19
click at [116, 30] on span "Regresar" at bounding box center [124, 29] width 37 height 7
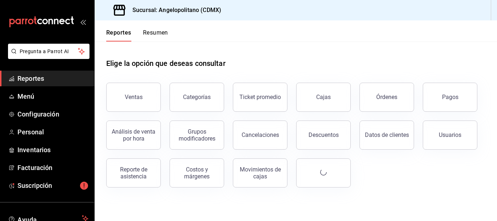
click at [129, 29] on div "Reportes Resumen" at bounding box center [131, 30] width 73 height 21
click at [110, 28] on div "Reportes Resumen" at bounding box center [131, 30] width 73 height 21
click at [132, 133] on div "Análisis de venta por hora" at bounding box center [133, 135] width 45 height 14
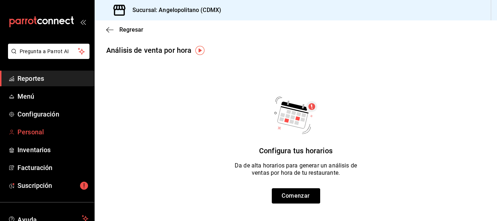
click at [42, 134] on span "Personal" at bounding box center [52, 132] width 71 height 10
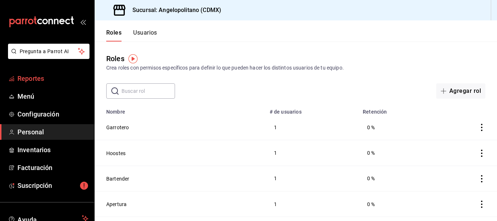
click at [35, 80] on span "Reportes" at bounding box center [52, 78] width 71 height 10
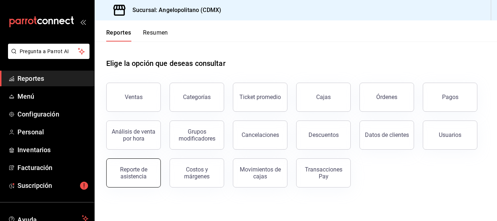
click at [139, 175] on div "Reporte de asistencia" at bounding box center [133, 173] width 45 height 14
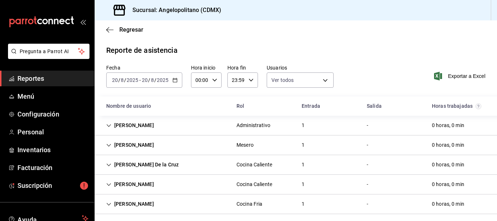
click at [214, 79] on icon "button" at bounding box center [214, 79] width 5 height 5
click at [198, 81] on div at bounding box center [248, 110] width 497 height 221
click at [198, 80] on input "00:00" at bounding box center [200, 80] width 18 height 15
click at [198, 116] on span "01" at bounding box center [197, 116] width 3 height 6
click at [200, 80] on div at bounding box center [248, 110] width 497 height 221
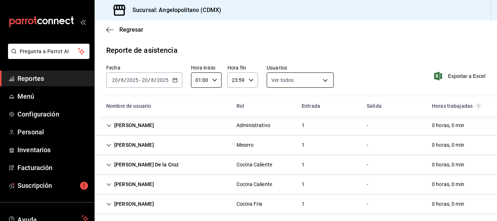
click at [322, 81] on body "Pregunta a Parrot AI Reportes Menú Configuración Personal Inventarios Facturaci…" at bounding box center [248, 110] width 497 height 221
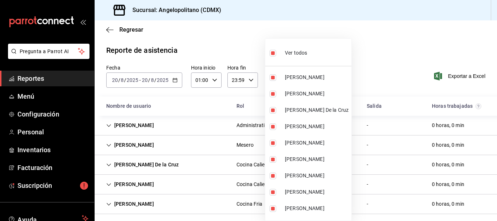
click at [368, 69] on div at bounding box center [248, 110] width 497 height 221
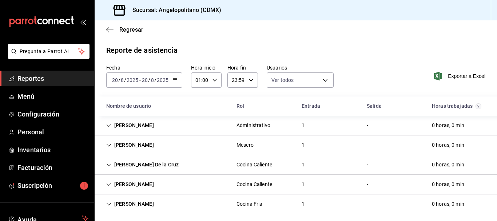
click at [213, 81] on \(Stroke\) "button" at bounding box center [214, 80] width 4 height 3
click at [199, 133] on span "03" at bounding box center [197, 134] width 3 height 6
type input "03:00"
click at [203, 142] on div "03" at bounding box center [197, 133] width 15 height 17
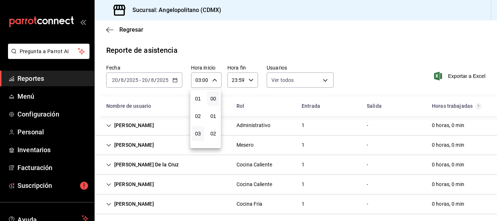
click at [203, 142] on div "03" at bounding box center [197, 133] width 15 height 17
click at [213, 80] on div at bounding box center [248, 110] width 497 height 221
click at [110, 126] on icon "Cell" at bounding box center [108, 125] width 5 height 5
